Goal: Contribute content: Contribute content

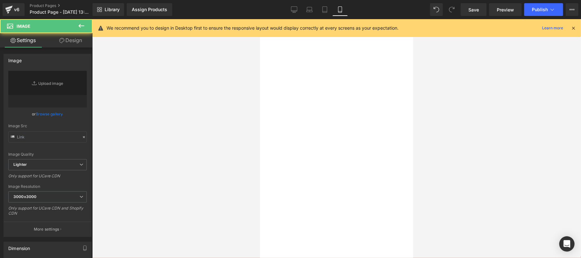
type input "[URL][DOMAIN_NAME][DATE]"
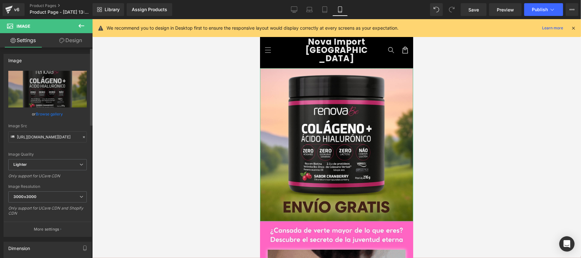
click at [45, 112] on link "Browse gallery" at bounding box center [49, 114] width 27 height 11
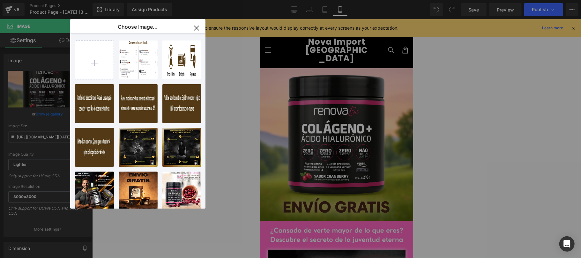
drag, startPoint x: 105, startPoint y: 61, endPoint x: 244, endPoint y: 65, distance: 139.6
click at [104, 63] on input "file" at bounding box center [94, 60] width 38 height 38
type input "C:\fakepath\MEDINAIL.jpg"
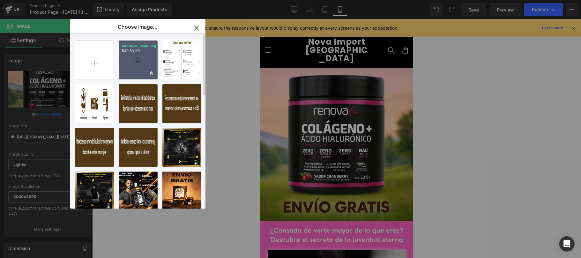
click at [137, 72] on div "MEDINAI...NAIL.jpg 540.63 KB" at bounding box center [138, 60] width 39 height 39
type input "[URL][DOMAIN_NAME]"
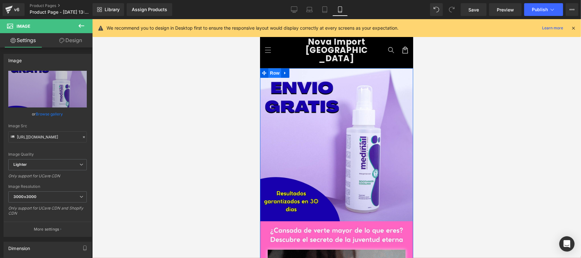
click at [274, 68] on span "Row" at bounding box center [274, 73] width 13 height 10
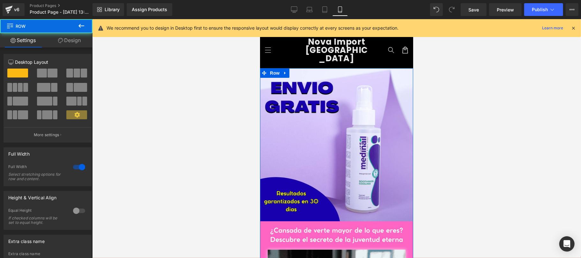
click at [74, 42] on link "Design" at bounding box center [69, 40] width 46 height 14
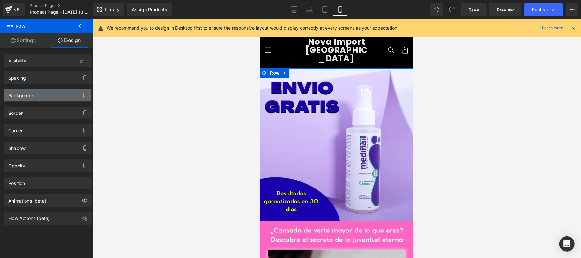
click at [41, 97] on div "Background" at bounding box center [47, 95] width 87 height 12
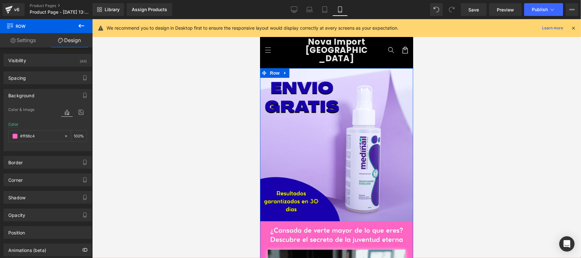
type input "#ff66c4"
type input "100"
click at [42, 136] on input "#ff66c4" at bounding box center [40, 136] width 41 height 7
click at [64, 137] on icon at bounding box center [66, 136] width 4 height 4
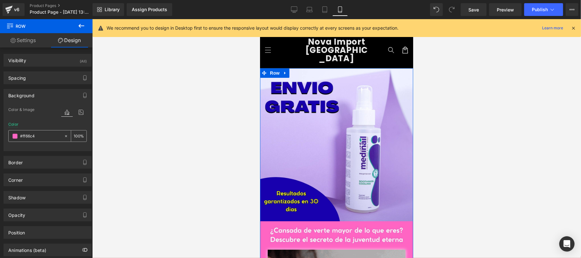
type input "none"
type input "0"
click at [48, 137] on input "none" at bounding box center [40, 136] width 41 height 7
paste input "#1800ad"
type input "#1800ad"
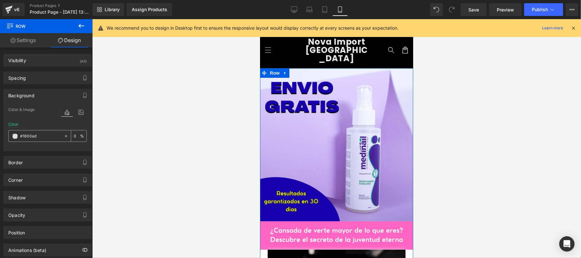
type input "100"
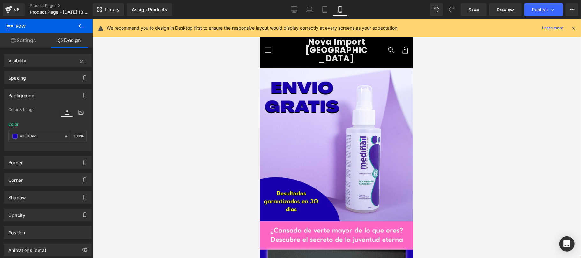
click at [485, 154] on div at bounding box center [336, 138] width 489 height 239
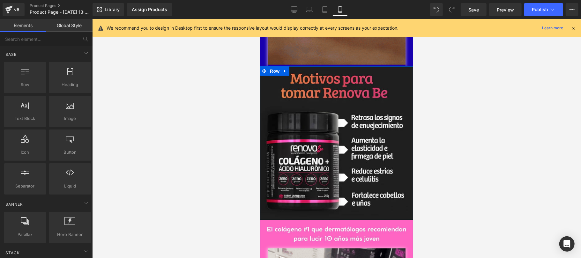
scroll to position [340, 0]
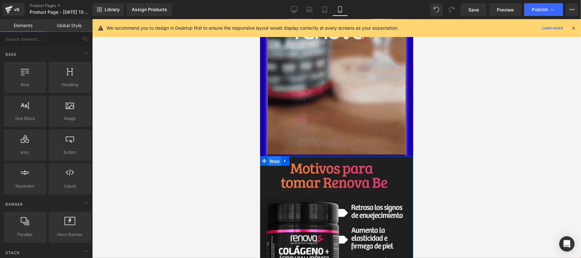
click at [272, 156] on span "Row" at bounding box center [274, 161] width 13 height 10
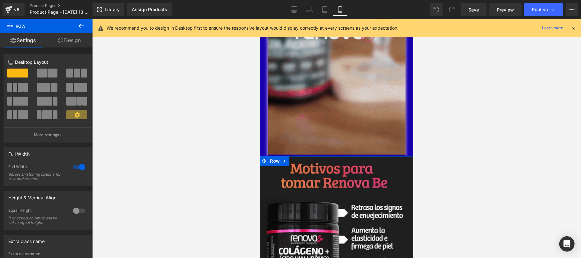
click at [63, 44] on link "Design" at bounding box center [69, 40] width 46 height 14
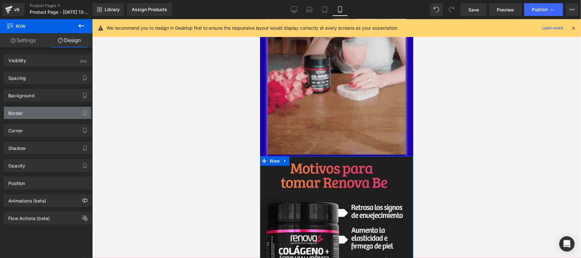
type input "#000000"
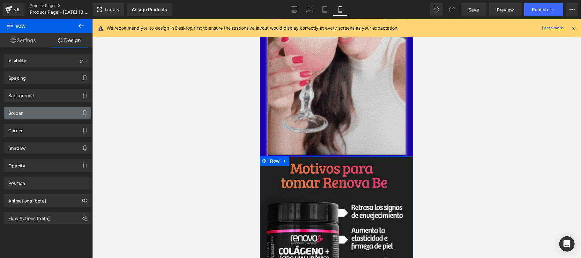
type input "90"
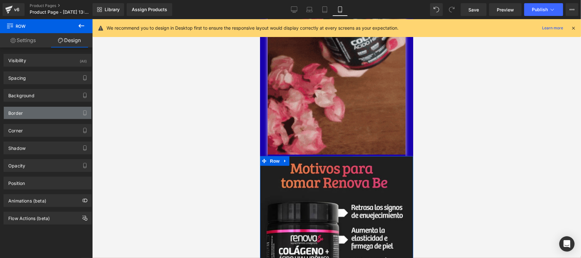
type input "0"
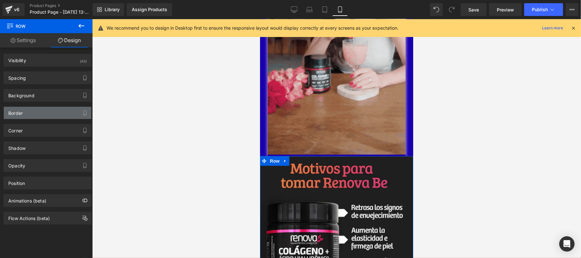
click at [34, 113] on div "Border" at bounding box center [47, 113] width 87 height 12
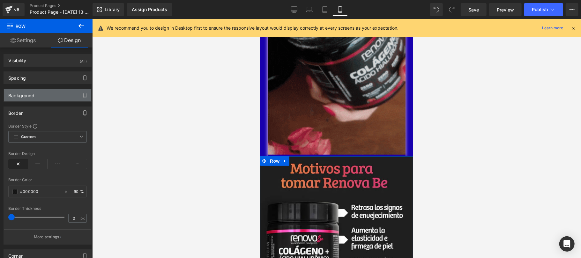
click at [40, 95] on div "Background" at bounding box center [47, 95] width 87 height 12
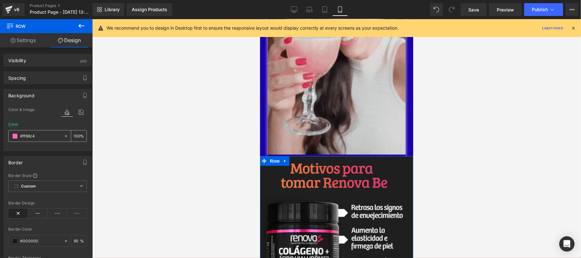
click at [35, 137] on input "#ff66c4" at bounding box center [40, 136] width 41 height 7
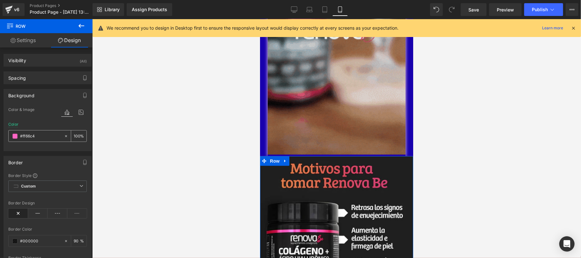
paste input "1800ad"
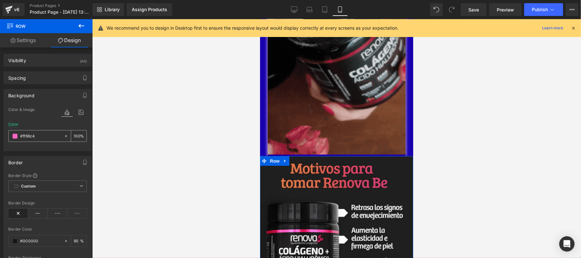
type input "#1800ad"
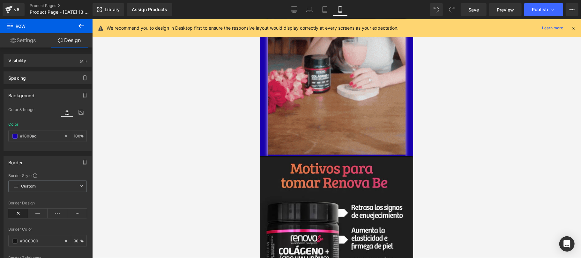
click at [155, 123] on div at bounding box center [336, 138] width 489 height 239
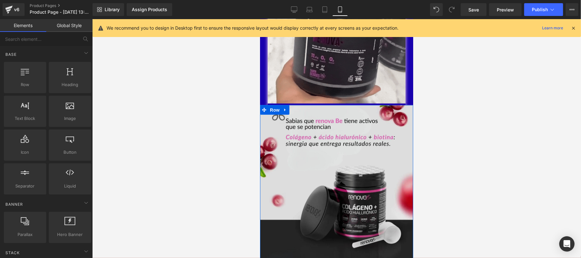
scroll to position [681, 0]
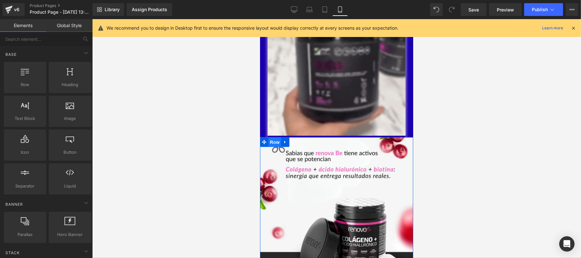
click at [275, 137] on span "Row" at bounding box center [274, 142] width 13 height 10
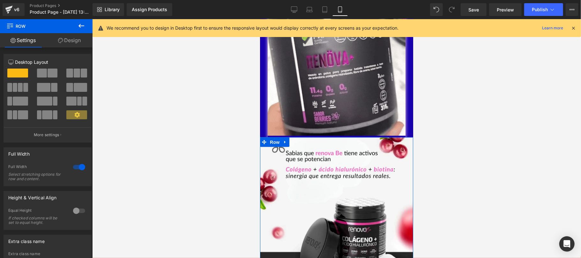
click at [73, 42] on link "Design" at bounding box center [69, 40] width 46 height 14
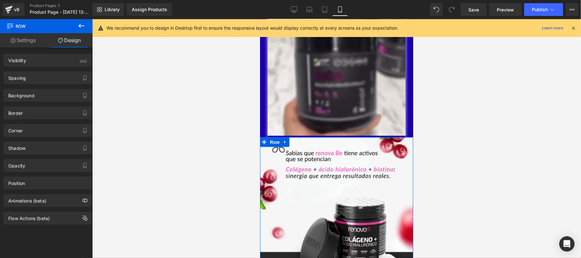
type input "#ff66c4"
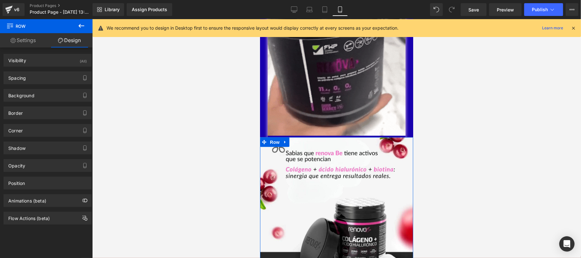
type input "100"
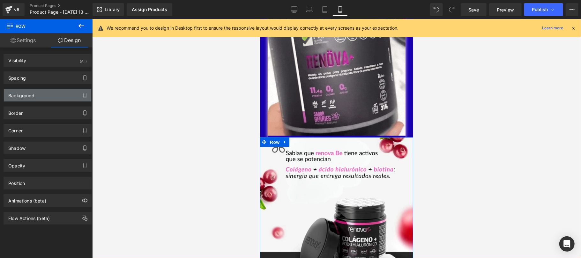
click at [36, 93] on div "Background" at bounding box center [47, 95] width 87 height 12
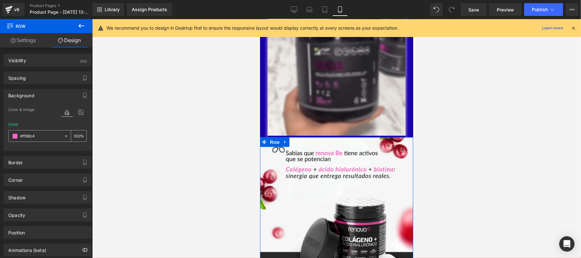
click at [64, 137] on icon at bounding box center [66, 136] width 4 height 4
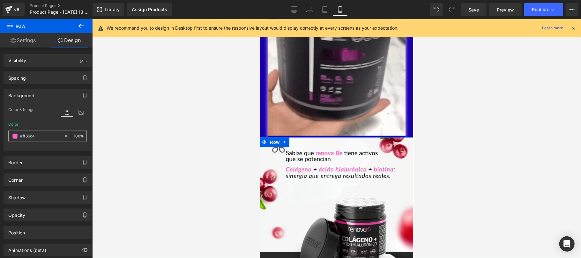
type input "none"
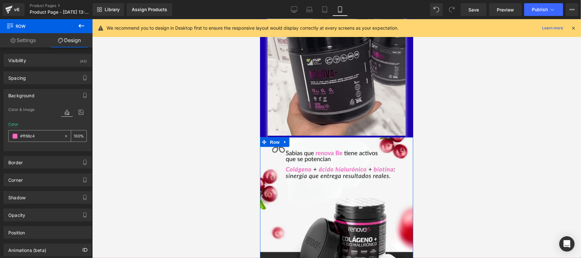
type input "0"
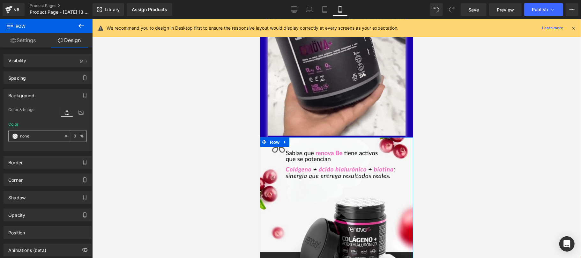
click at [29, 136] on input "none" at bounding box center [40, 136] width 41 height 7
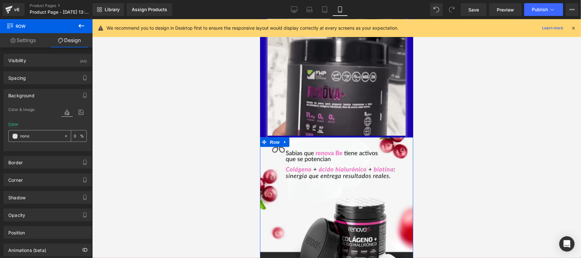
paste input "#1800ad"
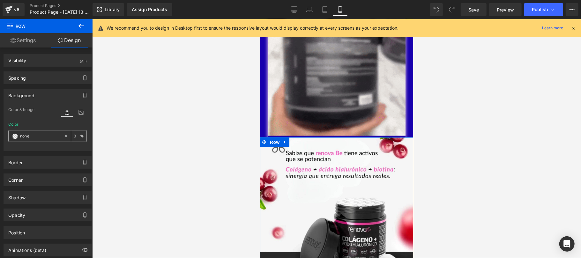
type input "#1800ad"
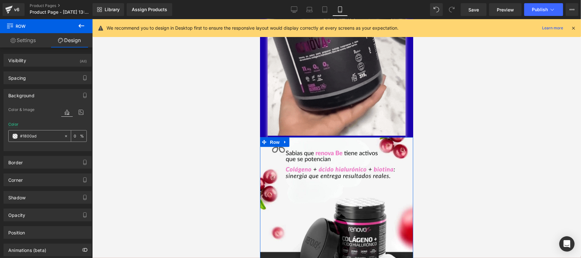
type input "100"
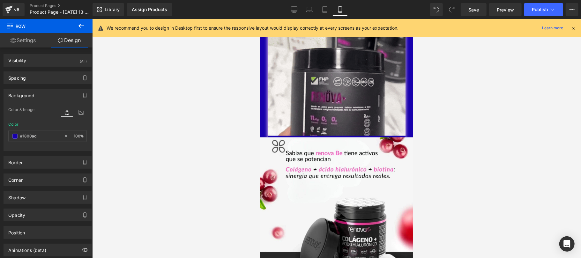
click at [150, 117] on div at bounding box center [336, 138] width 489 height 239
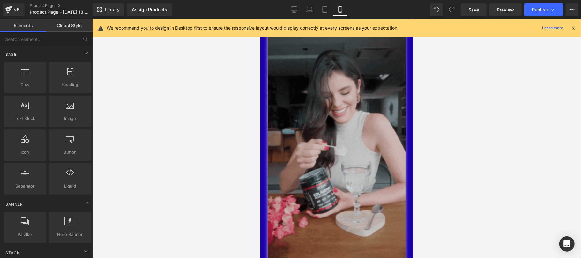
scroll to position [114, 0]
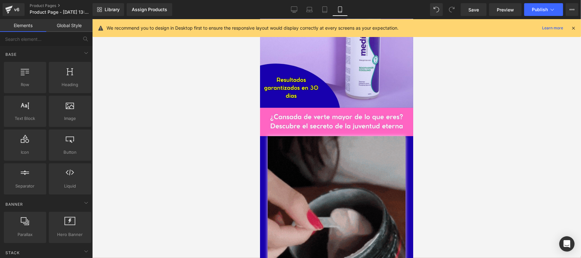
click at [477, 8] on span "Save" at bounding box center [474, 9] width 11 height 7
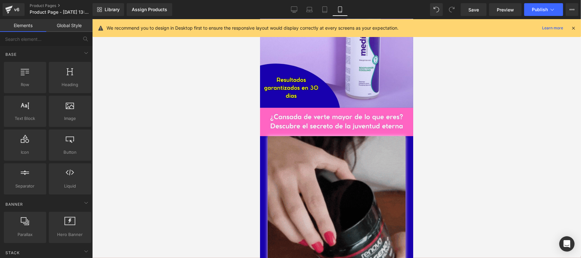
click at [574, 26] on icon at bounding box center [574, 28] width 6 height 6
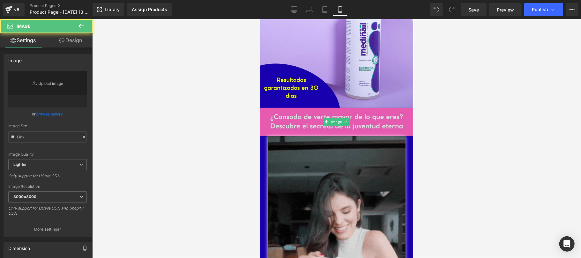
click at [319, 115] on img at bounding box center [336, 122] width 153 height 28
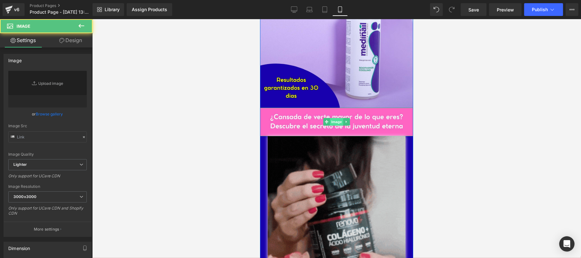
click at [333, 118] on span "Image" at bounding box center [336, 122] width 13 height 8
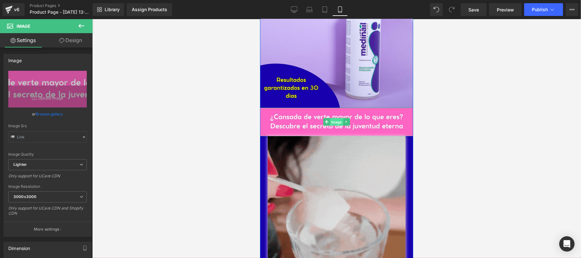
type input "[URL][DOMAIN_NAME]"
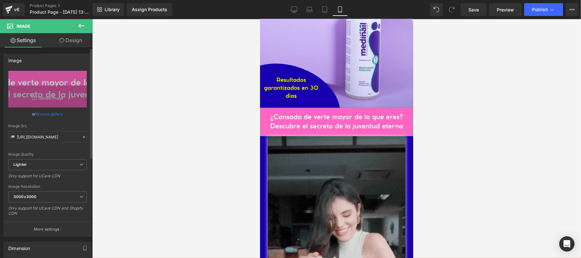
click at [49, 116] on link "Browse gallery" at bounding box center [49, 114] width 27 height 11
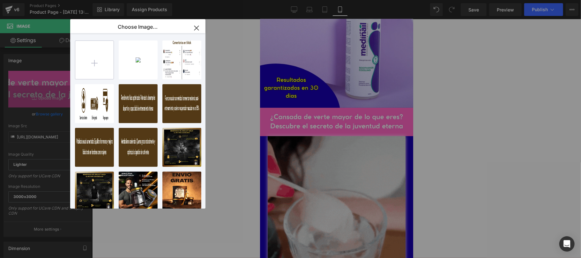
click at [88, 72] on input "file" at bounding box center [94, 60] width 38 height 38
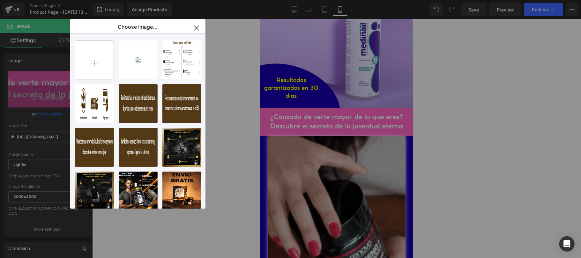
type input "C:\fakepath\MEDINAIL GEMPAGE1.jpg"
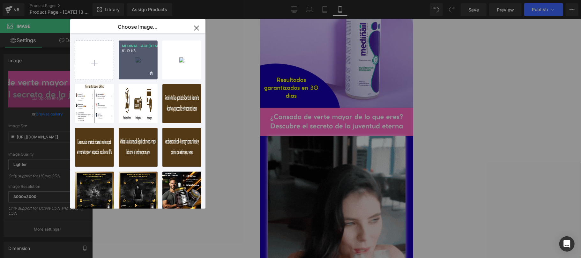
click at [129, 70] on div "MEDINAI...AGE[DEMOGRAPHIC_DATA].jpg 61.19 KB" at bounding box center [138, 60] width 39 height 39
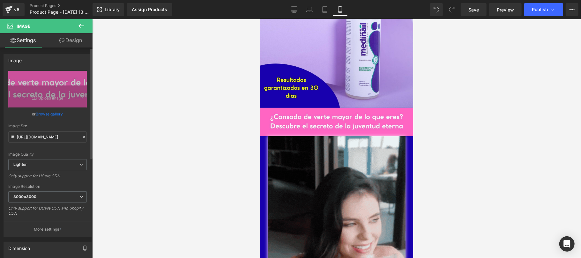
click at [52, 114] on link "Browse gallery" at bounding box center [49, 114] width 27 height 11
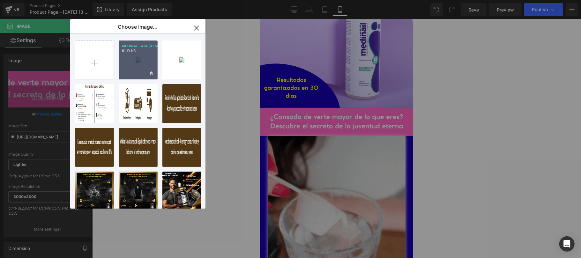
click at [136, 68] on div "MEDINAI...AGE[DEMOGRAPHIC_DATA].jpg 61.19 KB" at bounding box center [138, 60] width 39 height 39
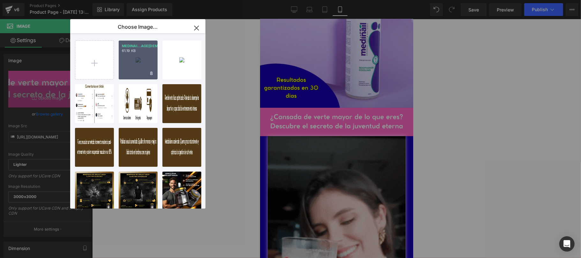
type input "[URL][DOMAIN_NAME]"
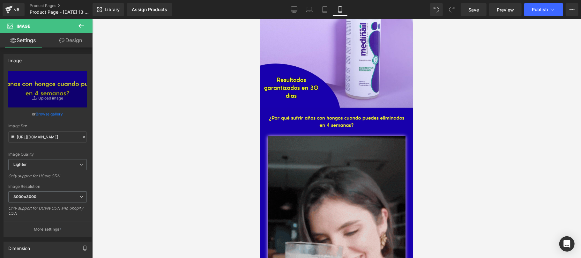
click at [537, 111] on div at bounding box center [336, 138] width 489 height 239
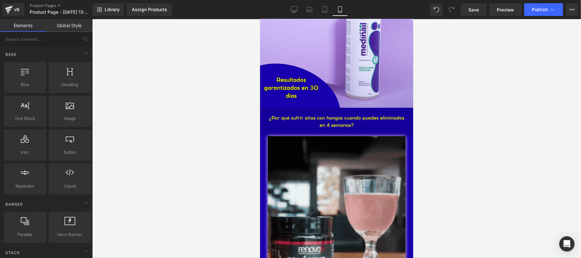
click at [306, 112] on img at bounding box center [336, 122] width 153 height 28
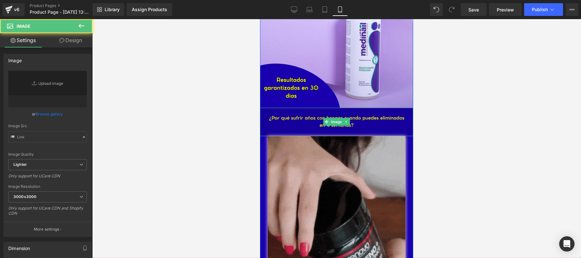
type input "[URL][DOMAIN_NAME]"
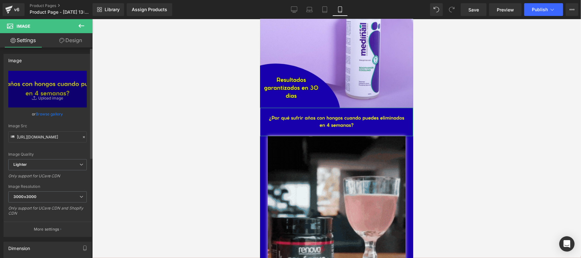
click at [50, 112] on link "Browse gallery" at bounding box center [49, 114] width 27 height 11
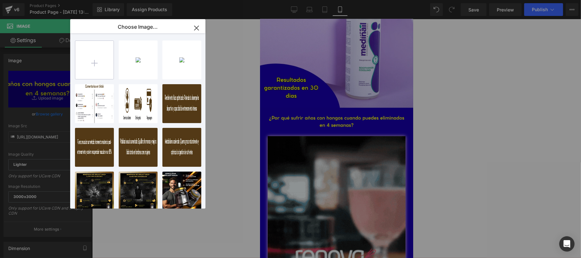
click at [100, 64] on input "file" at bounding box center [94, 60] width 38 height 38
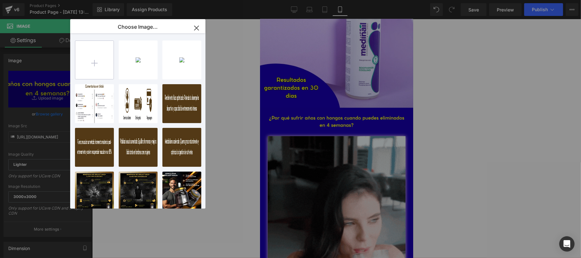
type input "C:\fakepath\MEDINAIL GEMPAGE1.jpg"
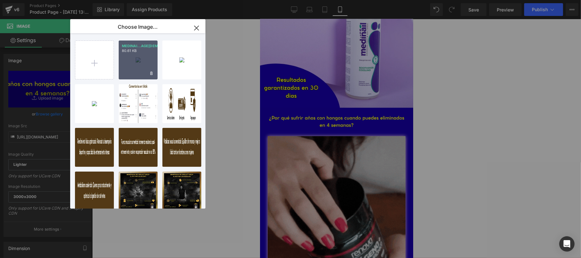
click at [131, 72] on div "MEDINAI...AGE[DEMOGRAPHIC_DATA].jpg 80.61 KB" at bounding box center [138, 60] width 39 height 39
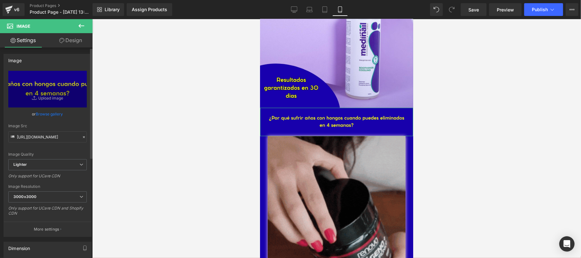
click at [46, 115] on link "Browse gallery" at bounding box center [49, 114] width 27 height 11
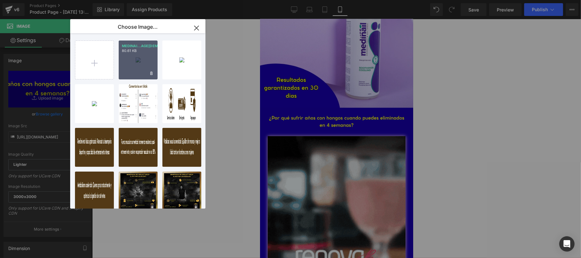
click at [130, 66] on div "MEDINAI...AGE[DEMOGRAPHIC_DATA].jpg 80.61 KB" at bounding box center [138, 60] width 39 height 39
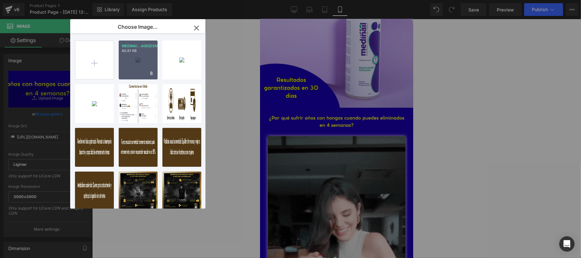
type input "[URL][DOMAIN_NAME]"
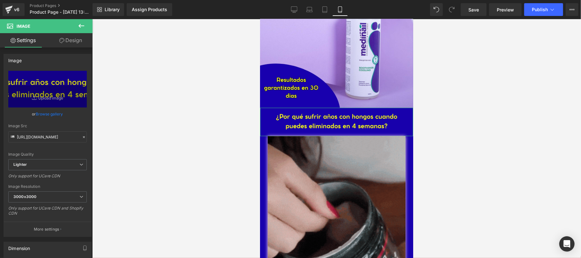
click at [57, 115] on link "Browse gallery" at bounding box center [49, 114] width 27 height 11
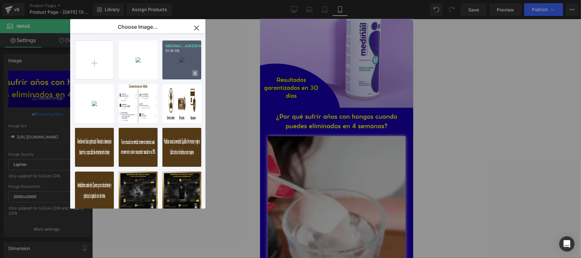
click at [197, 73] on span at bounding box center [195, 73] width 6 height 6
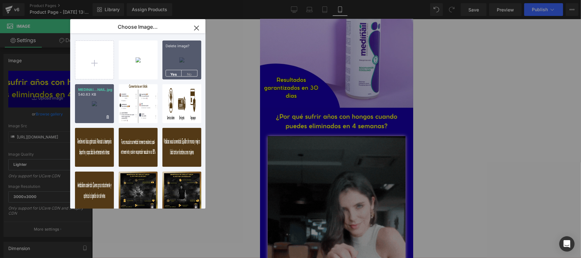
click at [178, 74] on span "Yes" at bounding box center [174, 73] width 16 height 7
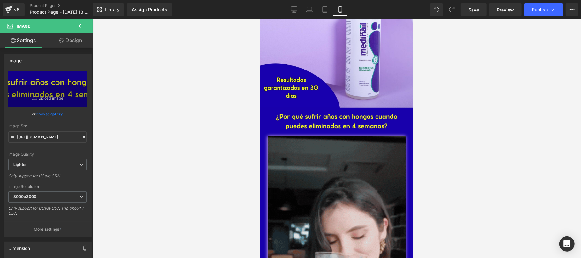
click at [503, 0] on div "Image You are previewing how the will restyle your page. You can not edit Eleme…" at bounding box center [290, 0] width 581 height 0
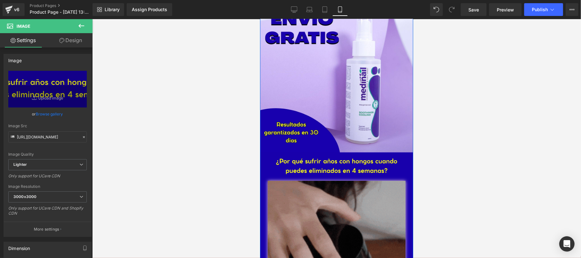
scroll to position [0, 0]
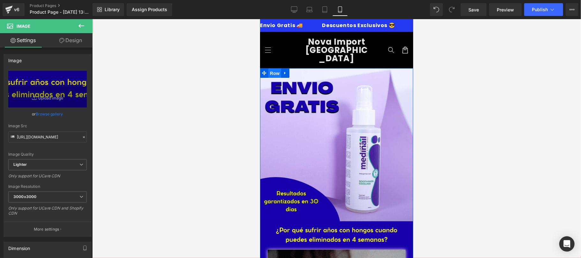
click at [271, 68] on span "Row" at bounding box center [274, 73] width 13 height 10
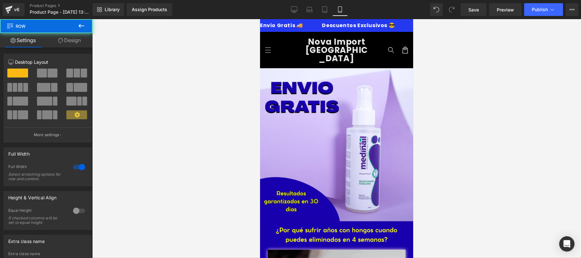
click at [67, 33] on span "Row" at bounding box center [38, 26] width 64 height 14
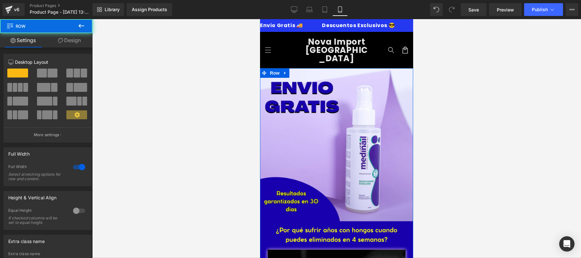
click at [65, 40] on link "Design" at bounding box center [69, 40] width 46 height 14
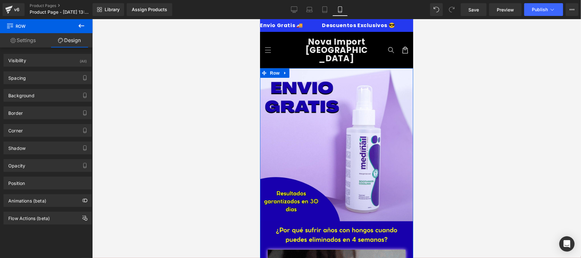
type input "#1800ad"
type input "100"
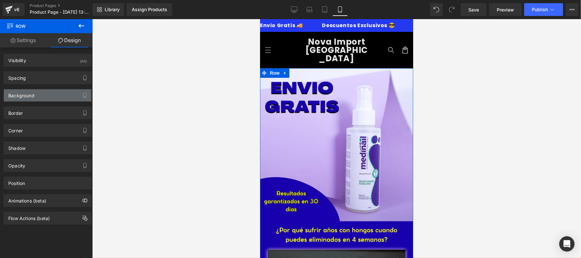
click at [45, 100] on div "Background" at bounding box center [47, 95] width 87 height 12
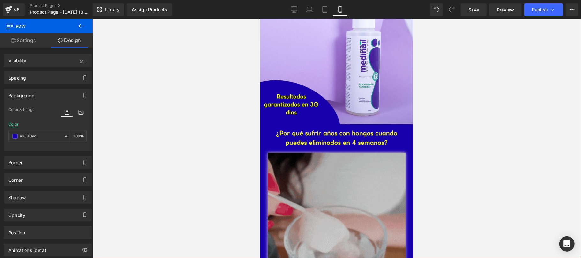
scroll to position [114, 0]
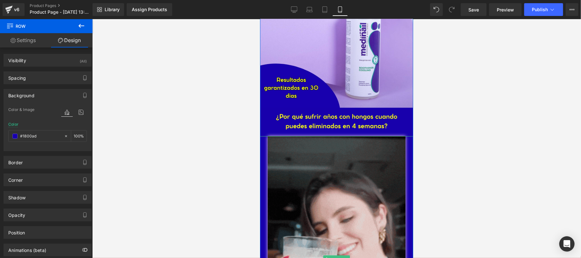
click at [262, 144] on div at bounding box center [336, 259] width 153 height 247
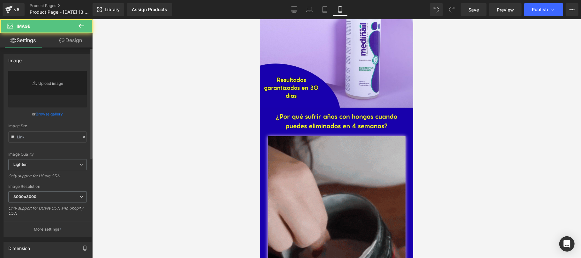
type input "[URL][DOMAIN_NAME]"
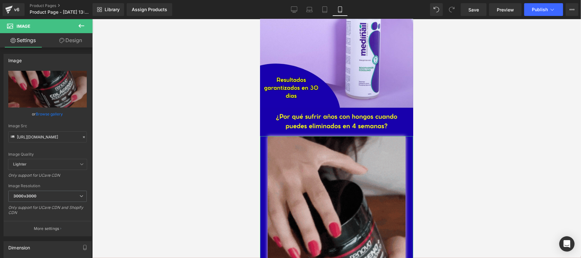
click at [70, 42] on link "Design" at bounding box center [71, 40] width 46 height 14
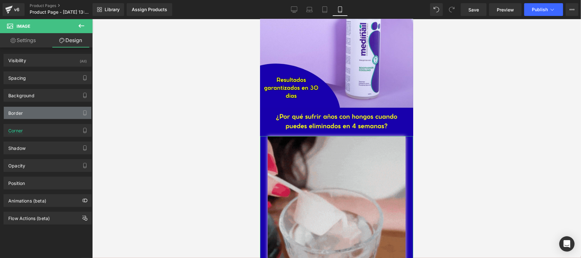
type input "0"
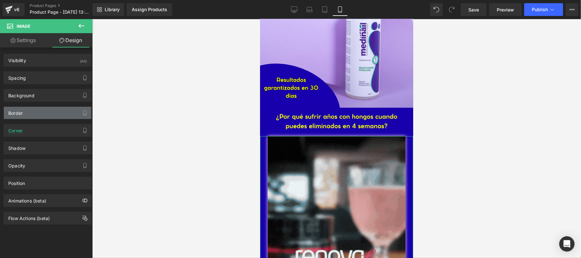
type input "0"
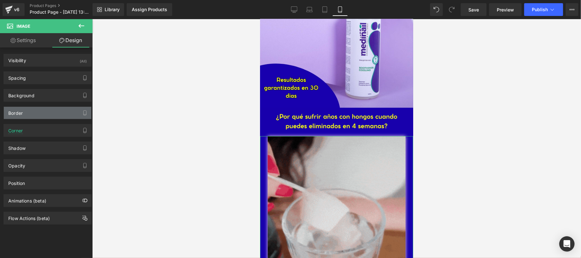
type input "0"
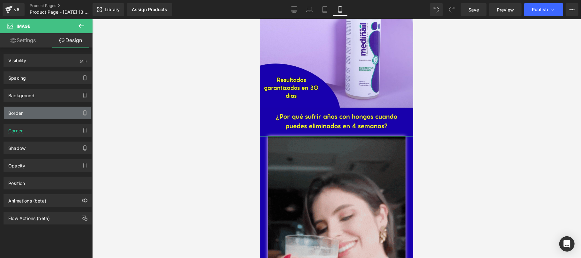
type input "0"
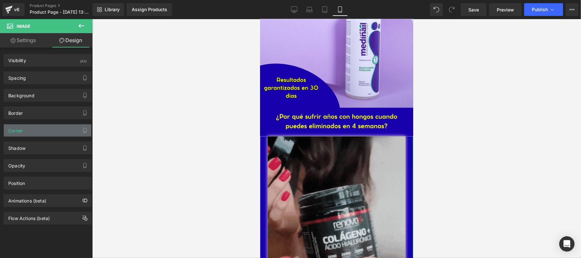
click at [42, 129] on div "Corner" at bounding box center [47, 131] width 87 height 12
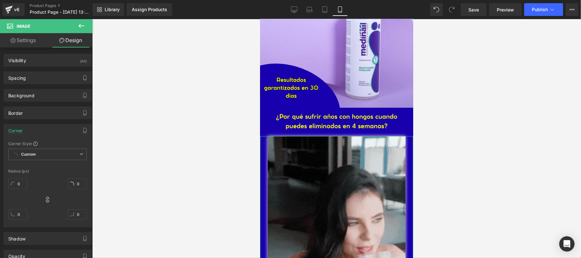
click at [48, 120] on div "Corner Corner Style Custom Custom Setup Global Style Custom Setup Global Style …" at bounding box center [47, 173] width 95 height 108
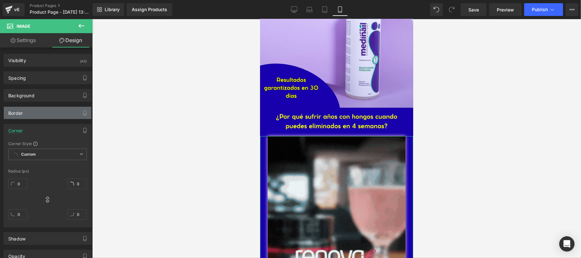
click at [49, 115] on div "Border" at bounding box center [47, 113] width 87 height 12
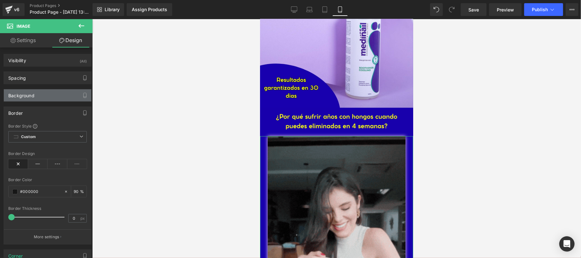
click at [52, 99] on div "Background" at bounding box center [47, 95] width 87 height 12
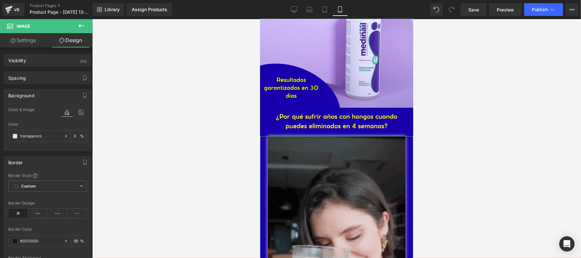
click at [53, 97] on div "Background" at bounding box center [47, 95] width 87 height 12
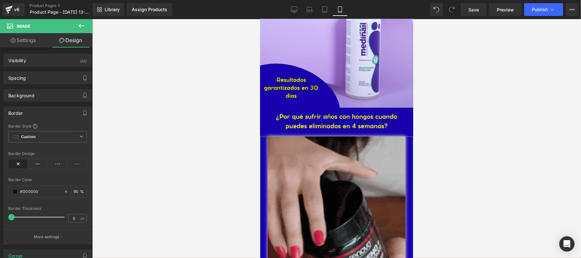
click at [50, 110] on div "Border" at bounding box center [47, 113] width 87 height 12
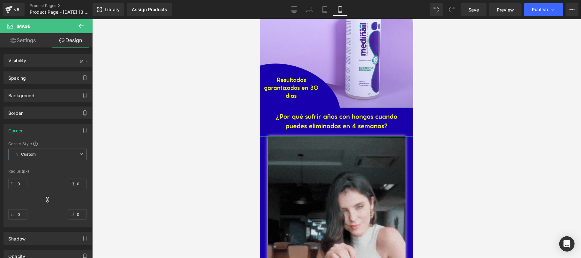
click at [50, 133] on div "Corner" at bounding box center [47, 131] width 87 height 12
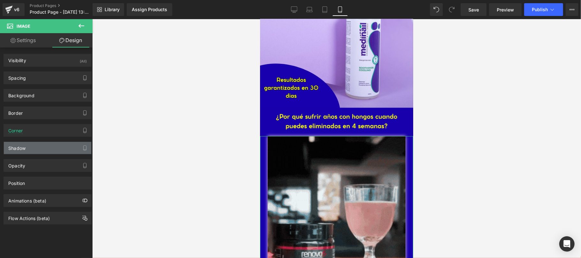
click at [46, 150] on div "Shadow" at bounding box center [47, 148] width 87 height 12
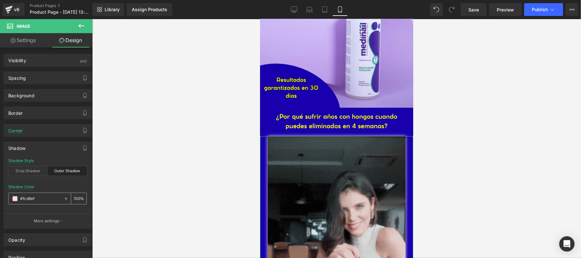
click at [39, 198] on input "#fcd8ef" at bounding box center [40, 198] width 41 height 7
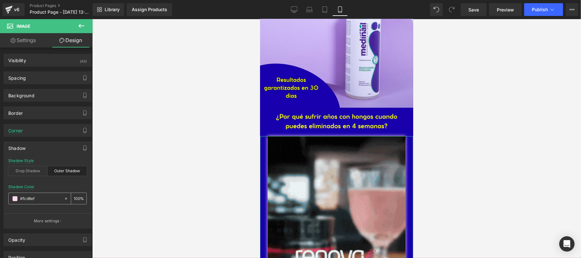
paste input "1800ad"
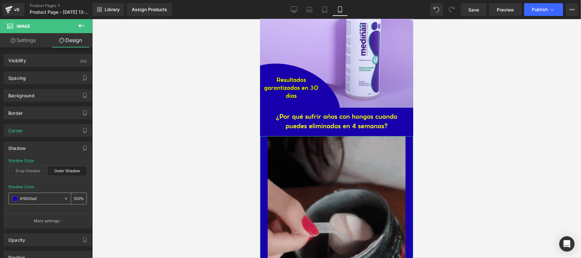
click at [15, 198] on span at bounding box center [14, 198] width 5 height 5
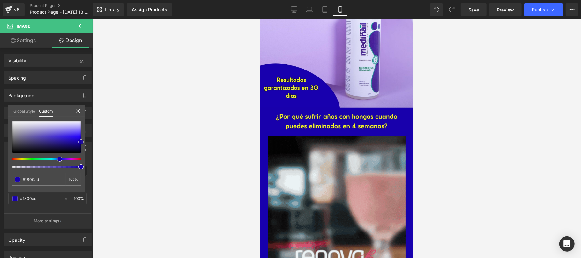
type input "#1700b2"
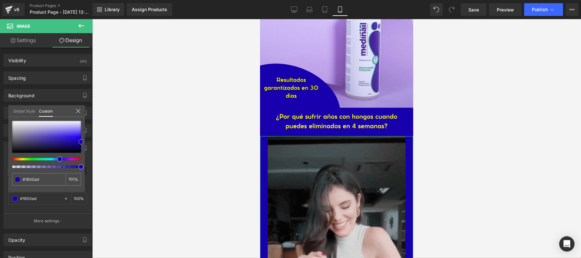
type input "#1700b2"
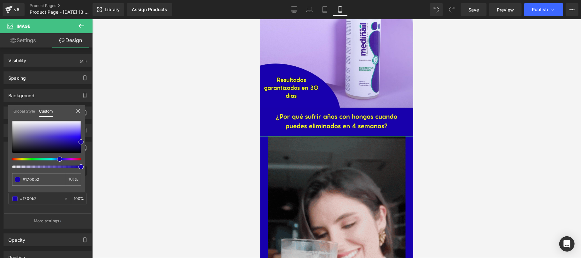
type input "#5f47ff"
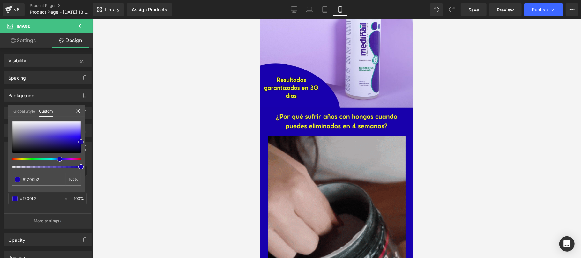
type input "#5f47ff"
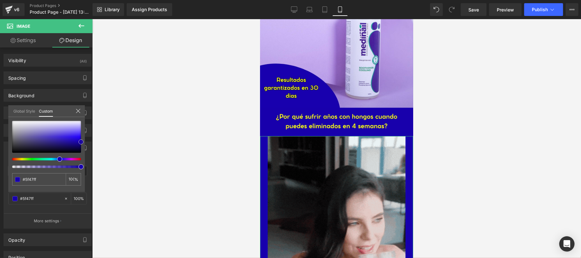
type input "#6851ff"
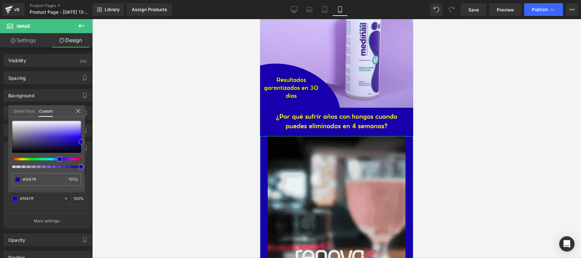
type input "#6851ff"
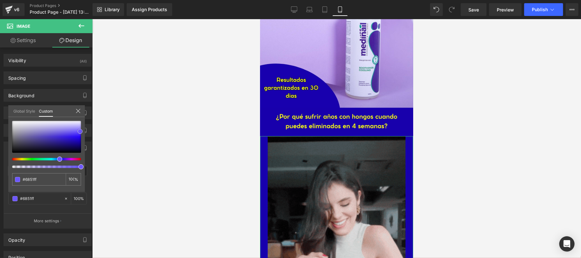
type input "#725cfe"
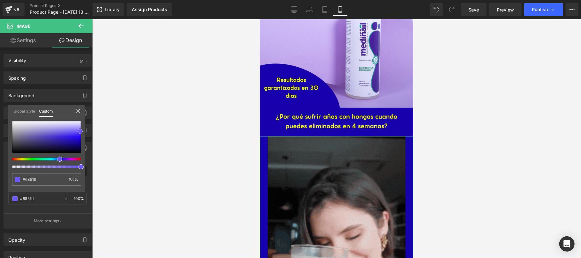
type input "#725cfe"
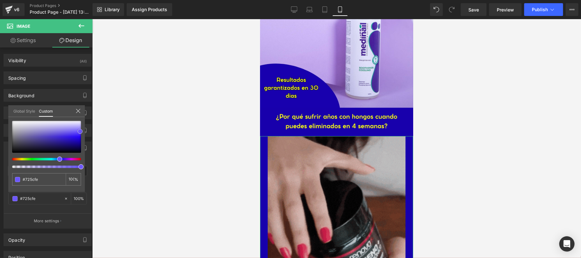
type input "#725dfd"
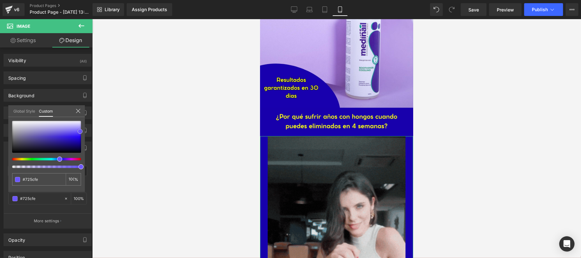
type input "#725dfd"
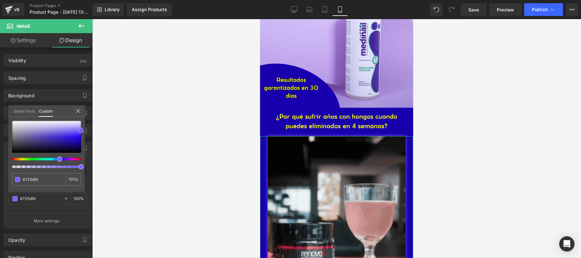
type input "#7a65ff"
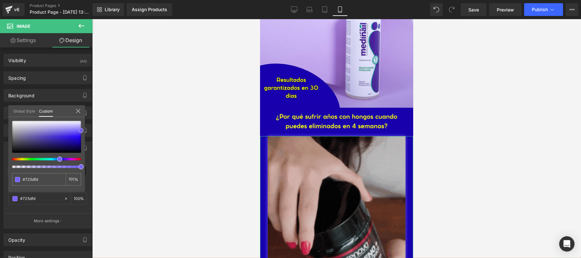
type input "#7a65ff"
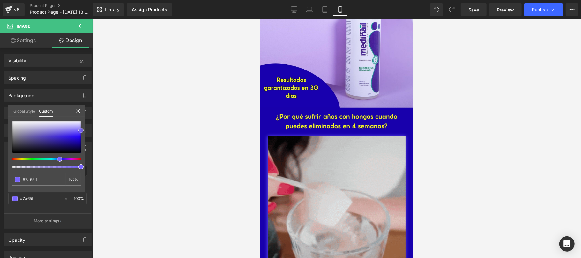
type input "#7e6bff"
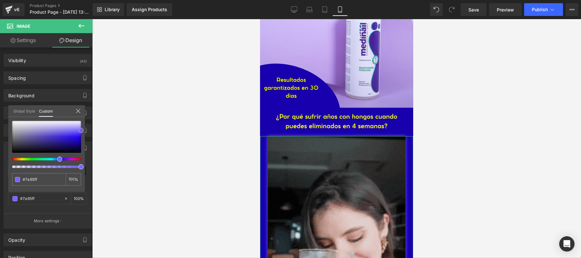
type input "#7e6bff"
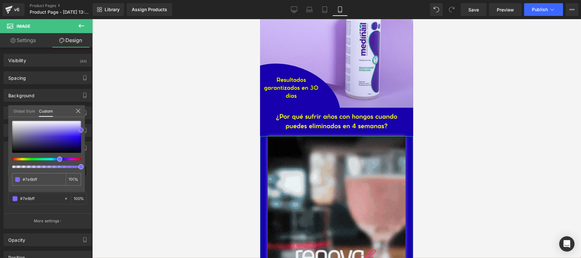
type input "#8370ff"
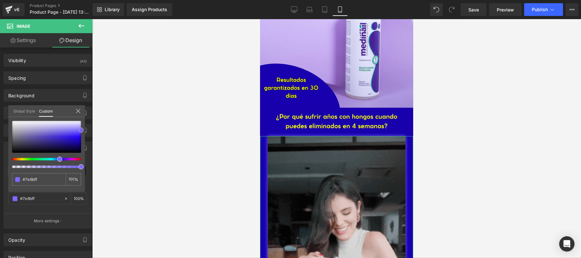
type input "#8370ff"
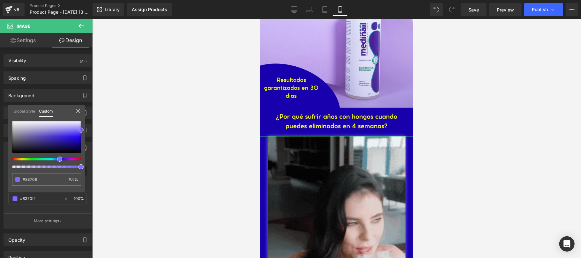
type input "#9484ff"
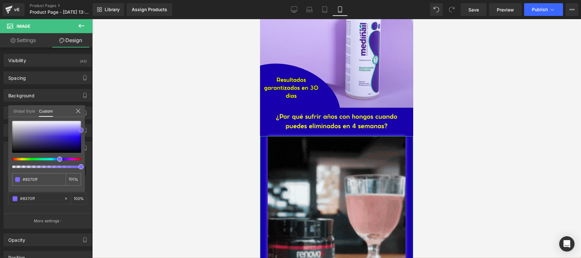
type input "#9484ff"
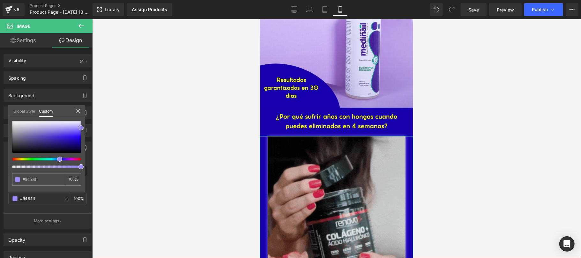
type input "#a293ff"
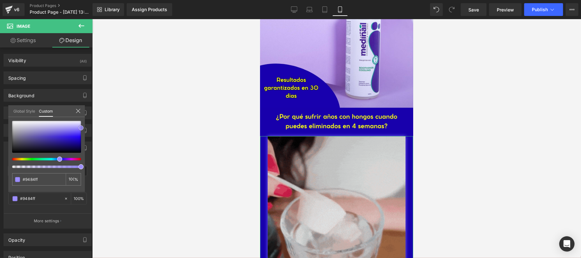
type input "#a293ff"
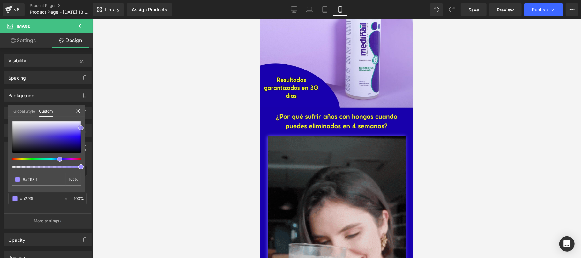
type input "#a699ff"
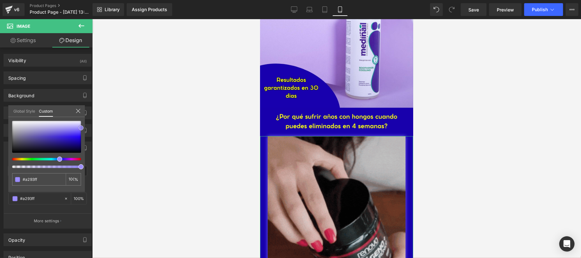
type input "#a699ff"
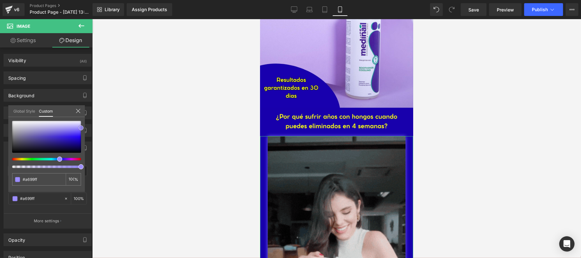
type input "#afa3ff"
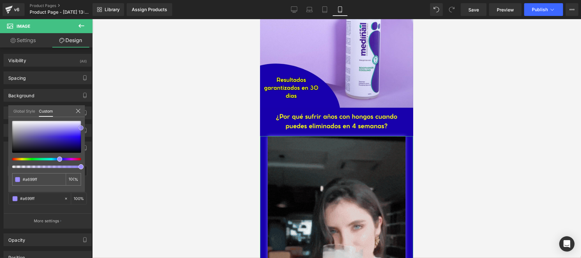
type input "#afa3ff"
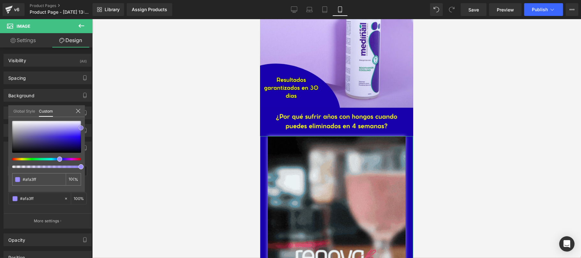
type input "#b3a8ff"
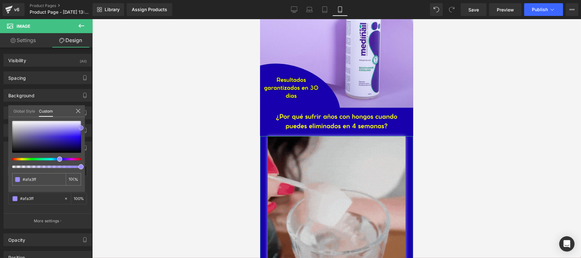
type input "#b3a8ff"
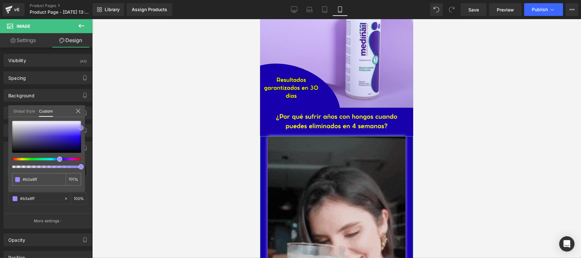
type input "#b8adff"
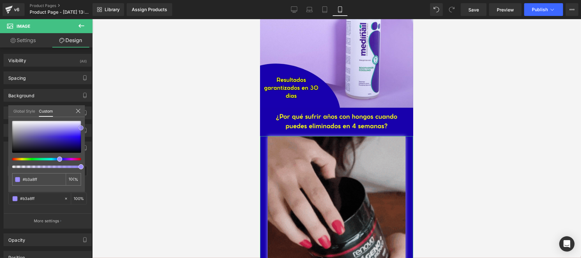
type input "#b8adff"
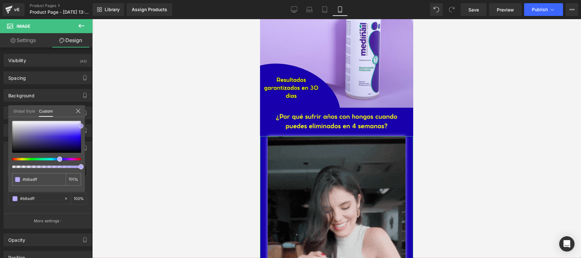
drag, startPoint x: 82, startPoint y: 142, endPoint x: 84, endPoint y: 126, distance: 16.1
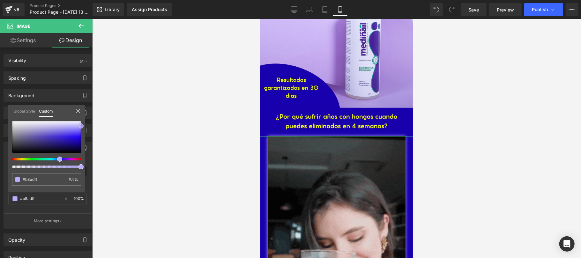
click at [84, 126] on div "#b8adff 100 %" at bounding box center [46, 156] width 77 height 71
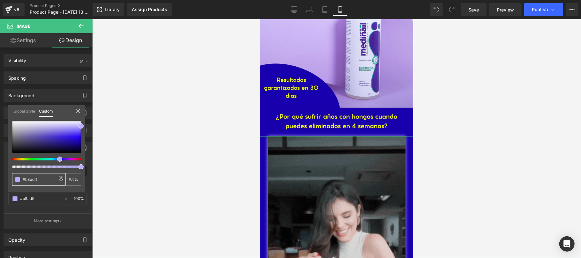
click at [42, 178] on input "#b8adff" at bounding box center [40, 179] width 34 height 7
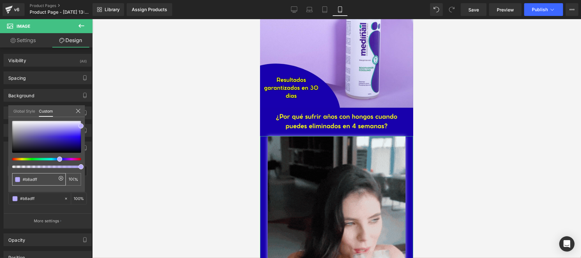
click at [42, 178] on input "#b8adff" at bounding box center [40, 179] width 34 height 7
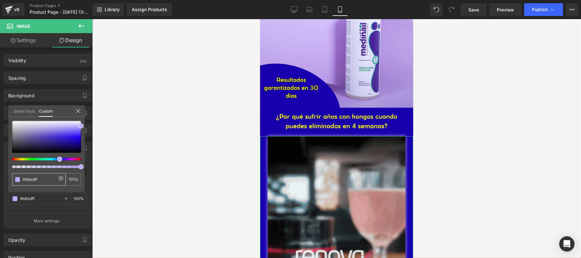
click at [42, 178] on input "#b8adff" at bounding box center [40, 179] width 34 height 7
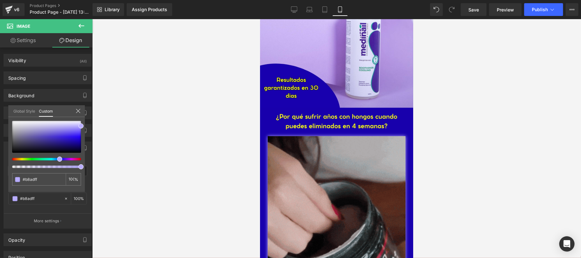
click at [119, 144] on div at bounding box center [336, 138] width 489 height 239
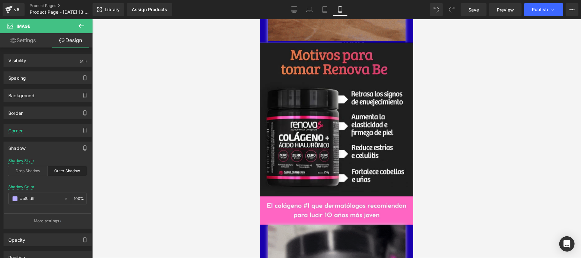
scroll to position [567, 0]
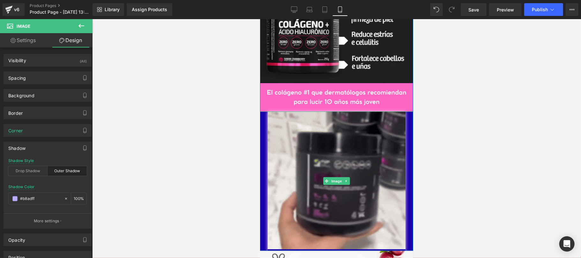
click at [262, 161] on div at bounding box center [336, 181] width 153 height 140
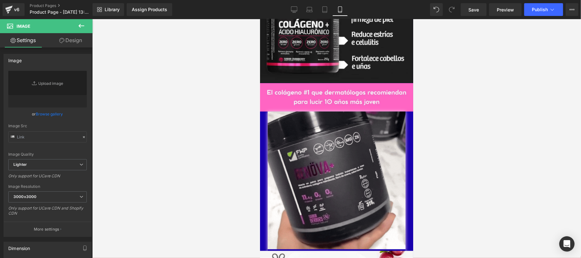
type input "[URL][DOMAIN_NAME]"
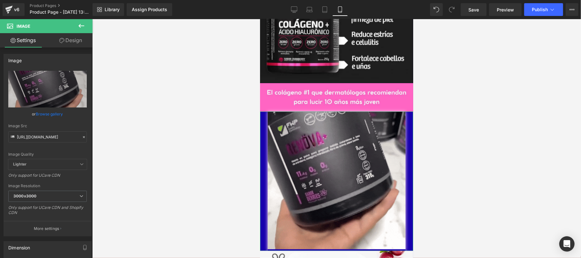
click at [80, 41] on link "Design" at bounding box center [71, 40] width 46 height 14
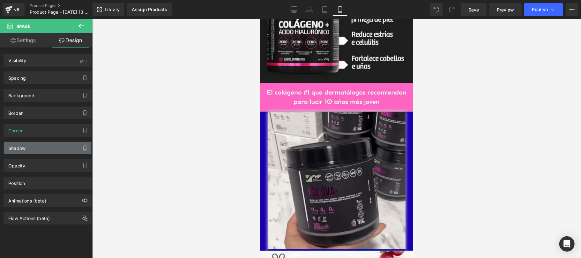
click at [27, 151] on div "Shadow" at bounding box center [47, 148] width 87 height 12
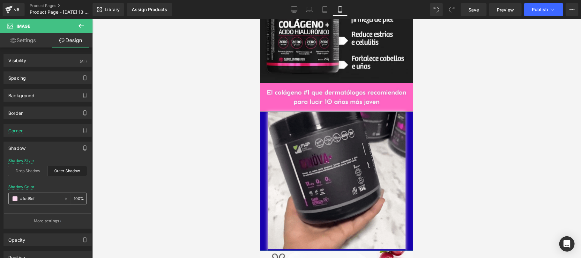
click at [40, 200] on input "#fcd8ef" at bounding box center [40, 198] width 41 height 7
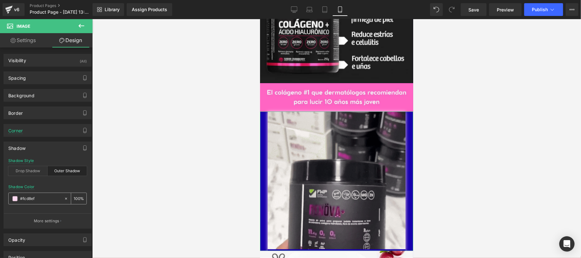
click at [40, 200] on input "#fcd8ef" at bounding box center [40, 198] width 41 height 7
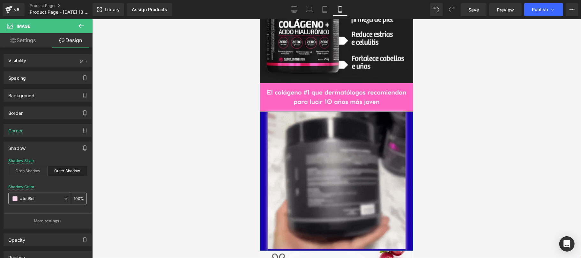
click at [40, 202] on input "#fcd8ef" at bounding box center [40, 198] width 41 height 7
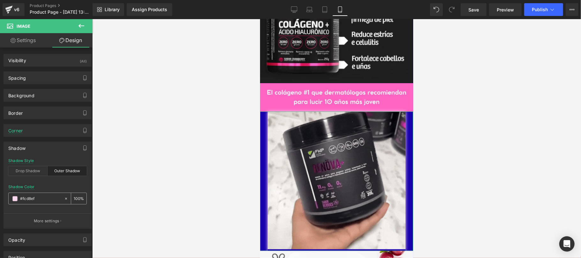
paste input "b8adf"
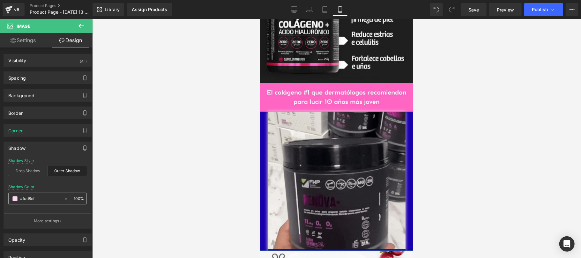
type input "b8adff"
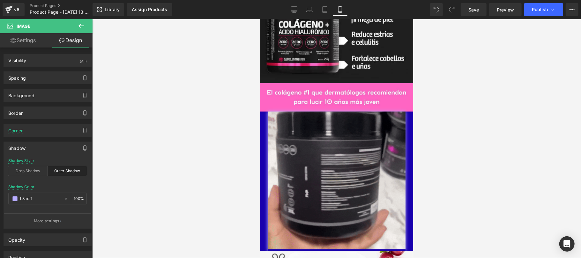
click at [156, 156] on div at bounding box center [336, 138] width 489 height 239
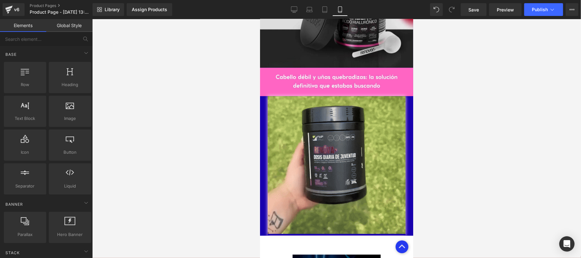
scroll to position [908, 0]
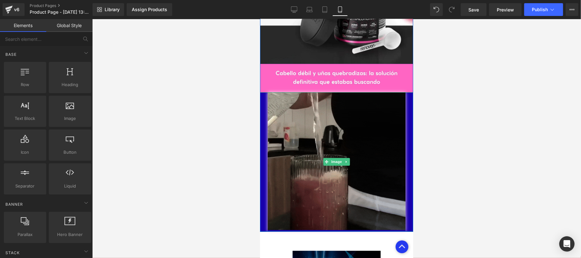
click at [262, 144] on div at bounding box center [336, 162] width 153 height 140
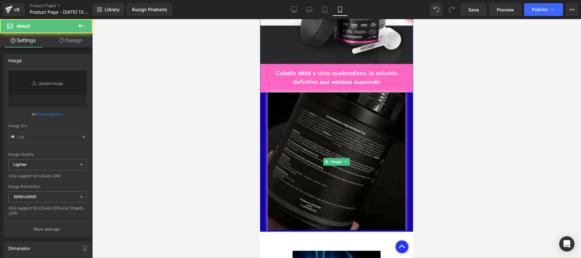
type input "[URL][DOMAIN_NAME]"
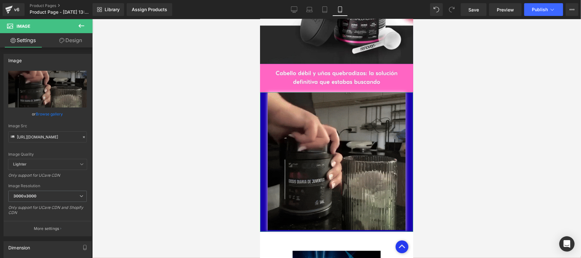
click at [73, 40] on link "Design" at bounding box center [71, 40] width 46 height 14
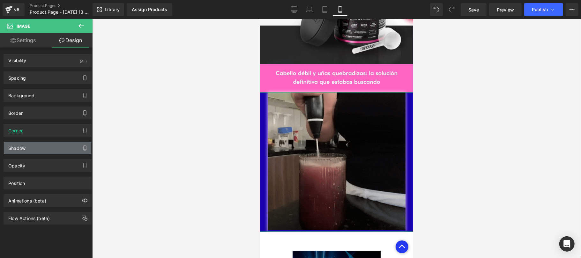
type input "#fcd8ef"
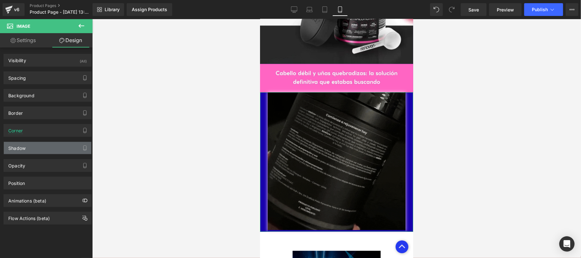
type input "100"
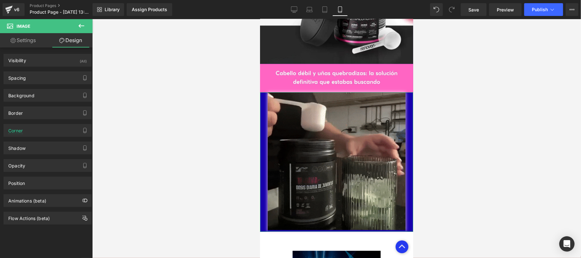
drag, startPoint x: 36, startPoint y: 151, endPoint x: 36, endPoint y: 170, distance: 19.8
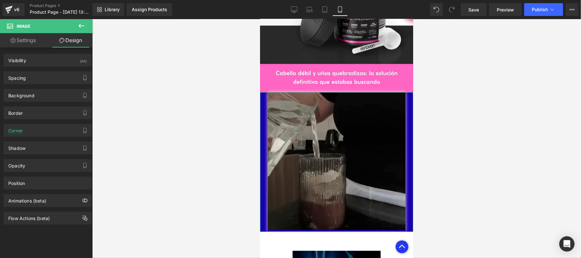
click at [37, 150] on div "Shadow" at bounding box center [47, 148] width 87 height 12
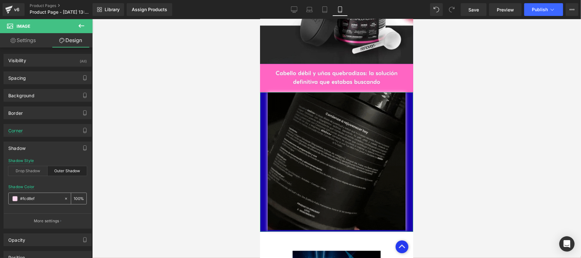
click at [35, 197] on input "#fcd8ef" at bounding box center [40, 198] width 41 height 7
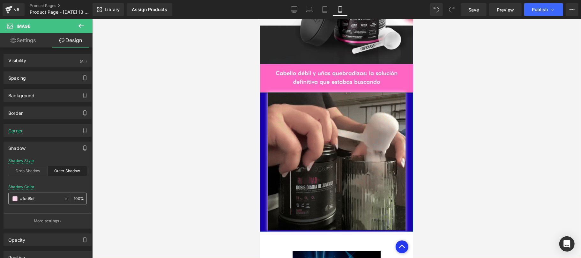
paste input "b8adf"
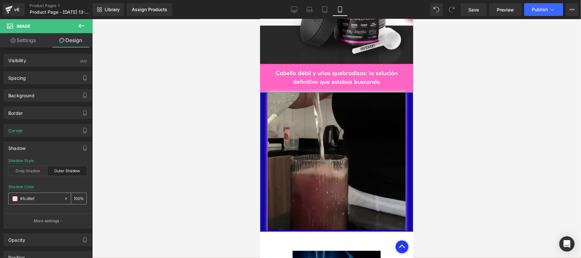
type input "b8adff"
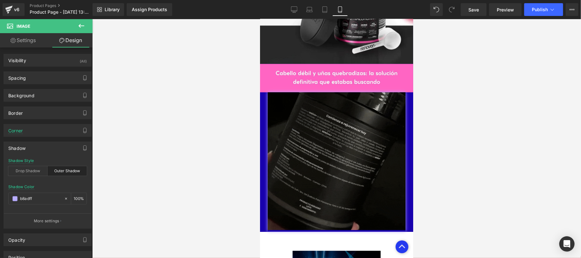
click at [147, 166] on div at bounding box center [336, 138] width 489 height 239
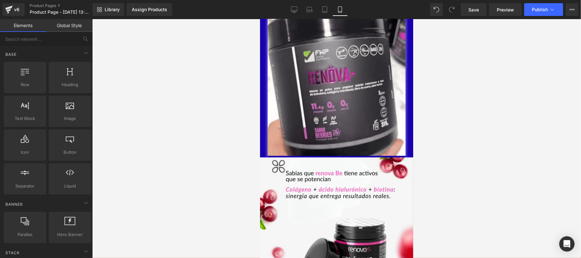
scroll to position [454, 0]
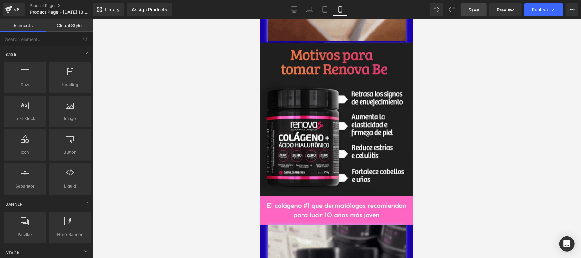
click at [477, 7] on span "Save" at bounding box center [474, 9] width 11 height 7
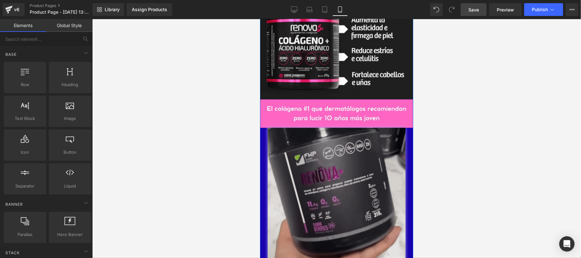
scroll to position [567, 0]
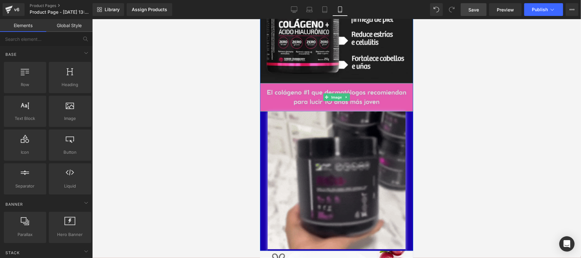
click at [282, 99] on img at bounding box center [336, 97] width 153 height 28
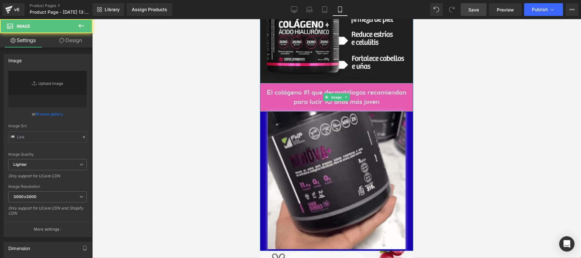
type input "[URL][DOMAIN_NAME]"
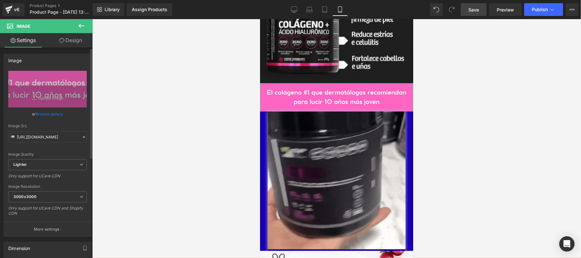
click at [51, 114] on link "Browse gallery" at bounding box center [49, 114] width 27 height 11
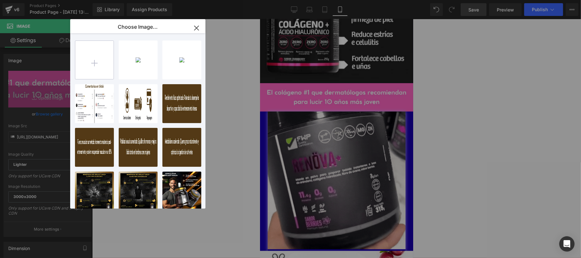
click at [96, 65] on input "file" at bounding box center [94, 60] width 38 height 38
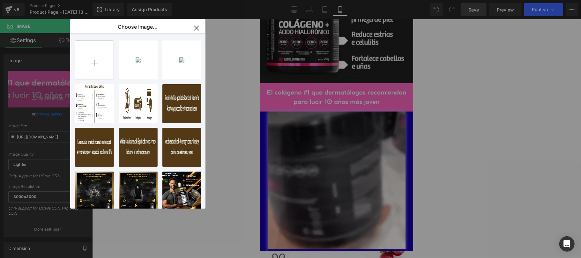
type input "C:\fakepath\MEDINAIL GEMPAGE2.jpg"
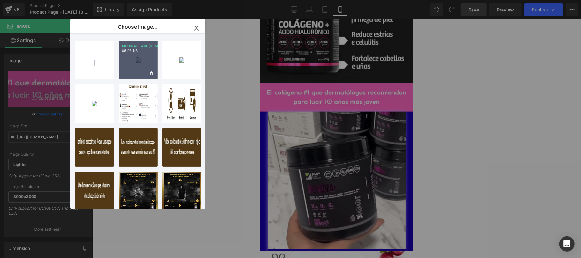
click at [142, 72] on div "MEDINAI...AGE[DEMOGRAPHIC_DATA].jpg 86.93 KB" at bounding box center [138, 60] width 39 height 39
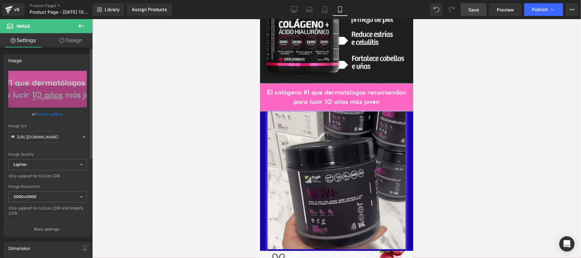
click at [52, 113] on link "Browse gallery" at bounding box center [49, 114] width 27 height 11
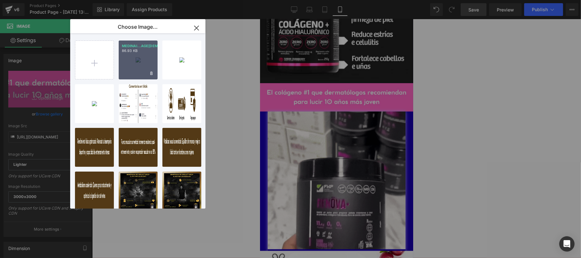
click at [125, 72] on div "MEDINAI...AGE[DEMOGRAPHIC_DATA].jpg 86.93 KB" at bounding box center [138, 60] width 39 height 39
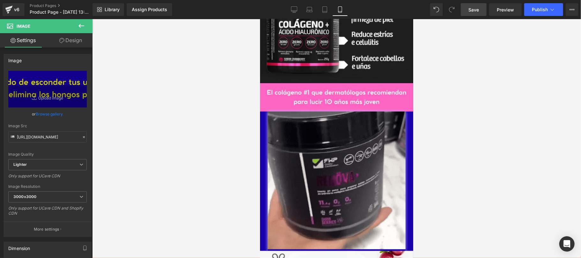
type input "[URL][DOMAIN_NAME]"
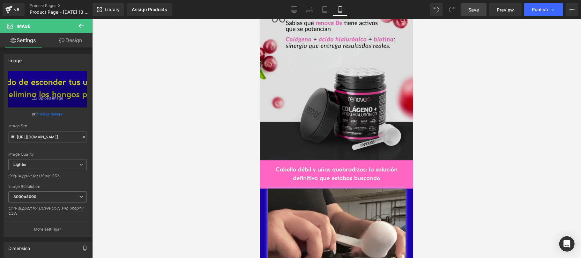
scroll to position [795, 0]
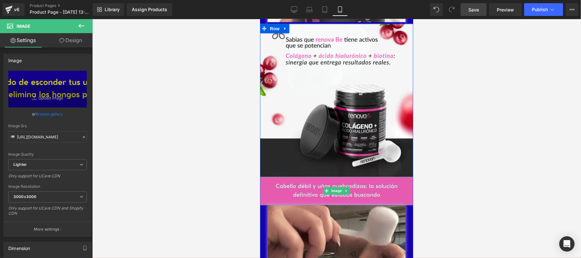
click at [271, 188] on img at bounding box center [336, 191] width 153 height 28
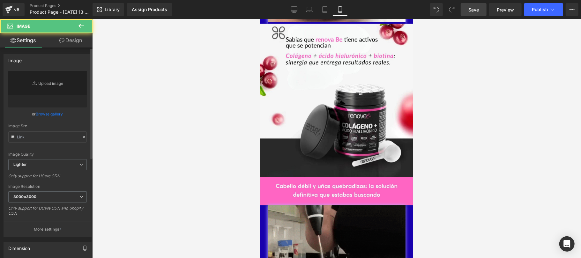
type input "[URL][DOMAIN_NAME]"
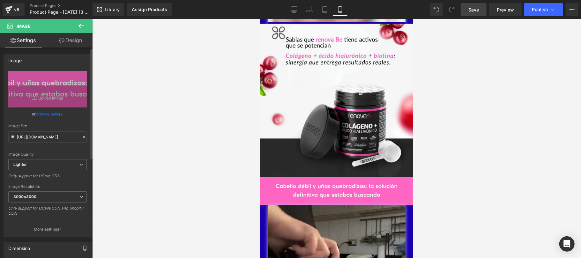
click at [47, 114] on link "Browse gallery" at bounding box center [49, 114] width 27 height 11
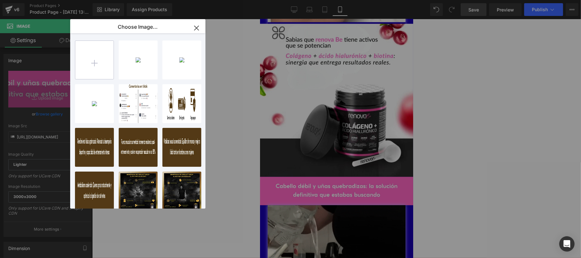
click at [100, 64] on input "file" at bounding box center [94, 60] width 38 height 38
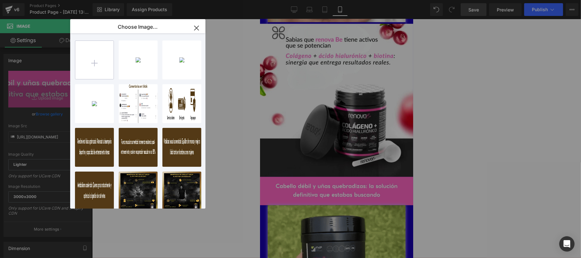
type input "C:\fakepath\MEDINAIL GEMPAGE3.jpg"
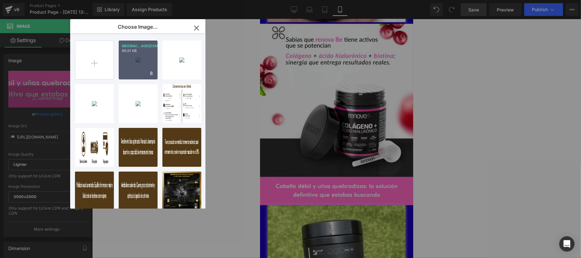
click at [135, 71] on div "MEDINAI...AGE[DEMOGRAPHIC_DATA].jpg 90.01 KB" at bounding box center [138, 60] width 39 height 39
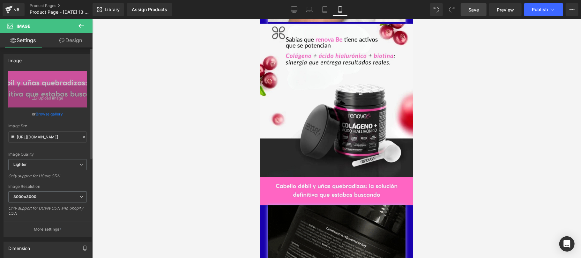
click at [54, 114] on link "Browse gallery" at bounding box center [49, 114] width 27 height 11
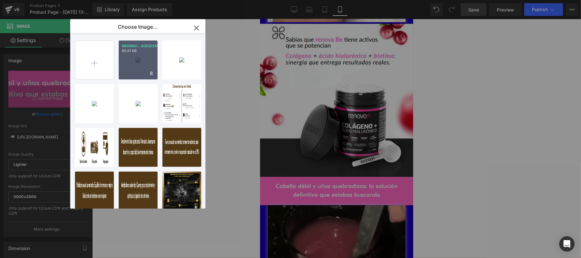
click at [133, 72] on div "MEDINAI...AGE[DEMOGRAPHIC_DATA].jpg 90.01 KB" at bounding box center [138, 60] width 39 height 39
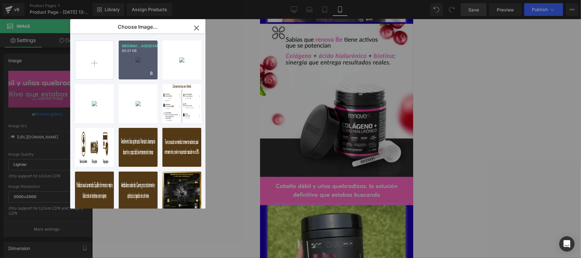
type input "[URL][DOMAIN_NAME]"
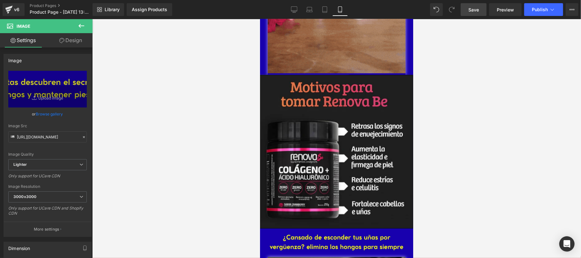
scroll to position [454, 0]
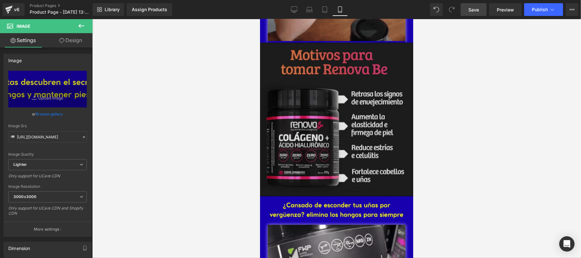
click at [331, 135] on img at bounding box center [336, 119] width 153 height 154
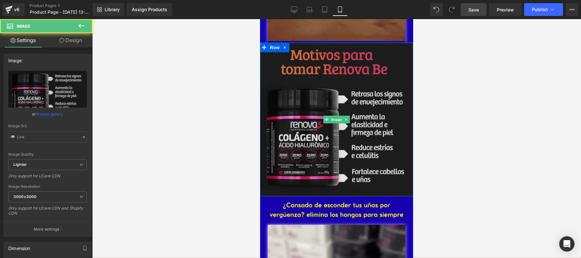
type input "[URL][DOMAIN_NAME]"
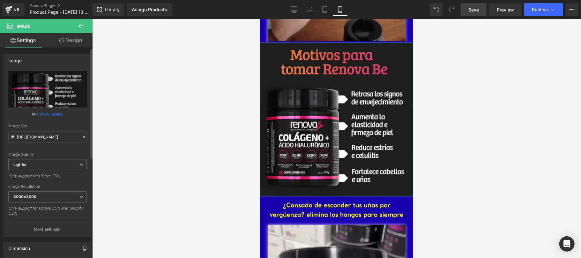
click at [50, 116] on link "Browse gallery" at bounding box center [49, 114] width 27 height 11
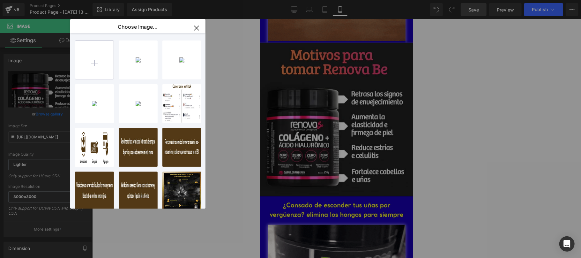
click at [95, 66] on input "file" at bounding box center [94, 60] width 38 height 38
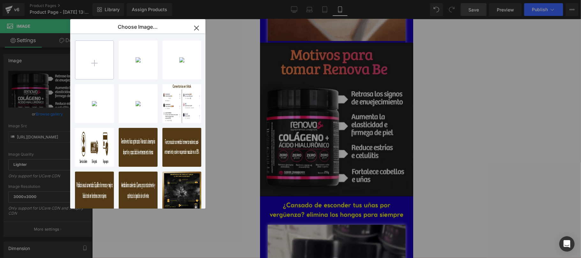
type input "C:\fakepath\MEDINAIL3.jpg"
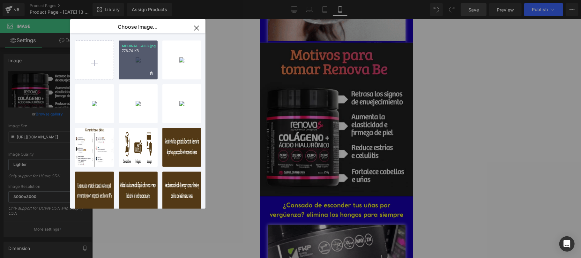
click at [135, 73] on div "MEDINAI...AIL3.jpg 776.74 KB" at bounding box center [138, 60] width 39 height 39
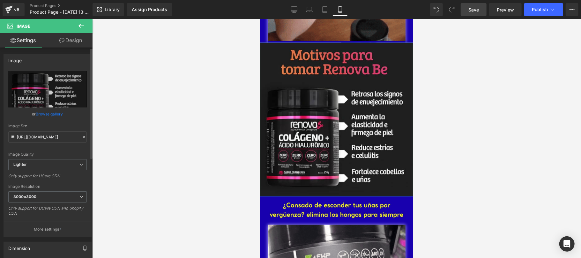
click at [43, 114] on link "Browse gallery" at bounding box center [49, 114] width 27 height 11
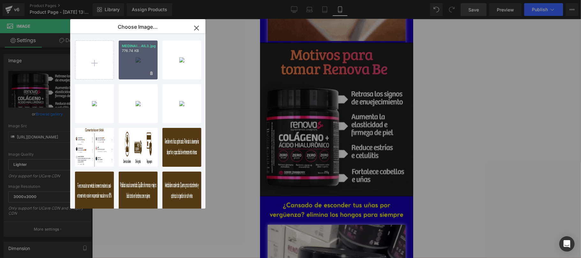
click at [126, 74] on div "MEDINAI...AIL3.jpg 776.74 KB" at bounding box center [138, 60] width 39 height 39
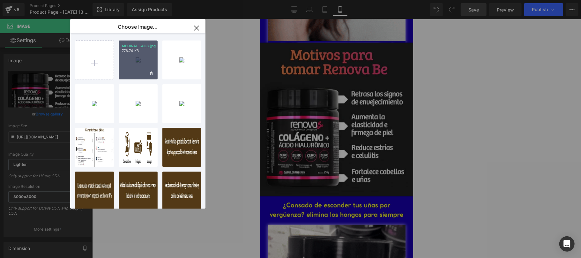
type input "[URL][DOMAIN_NAME]"
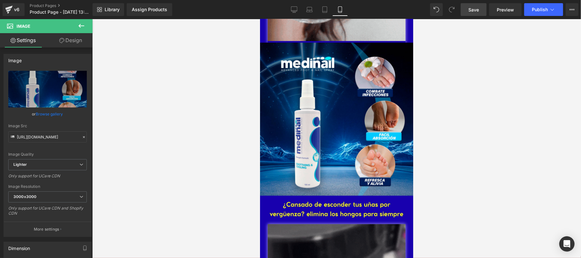
click at [526, 120] on div at bounding box center [336, 138] width 489 height 239
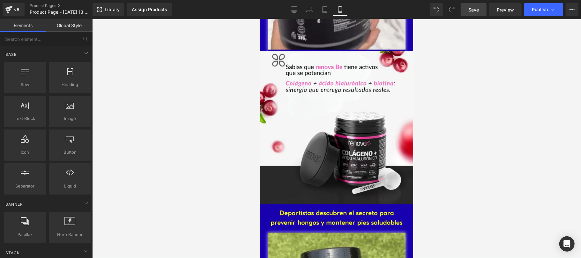
scroll to position [773, 0]
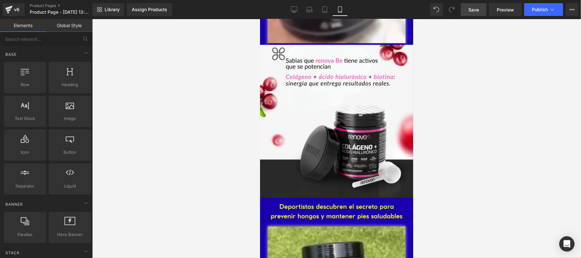
click at [453, 125] on div at bounding box center [336, 138] width 489 height 239
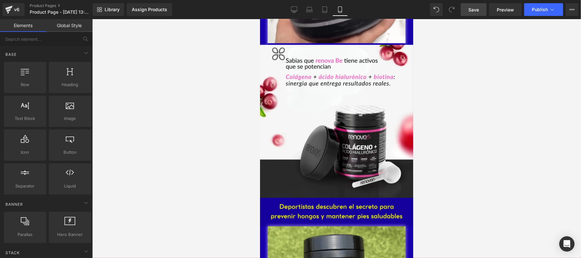
click at [340, 198] on div "Image" at bounding box center [336, 212] width 153 height 28
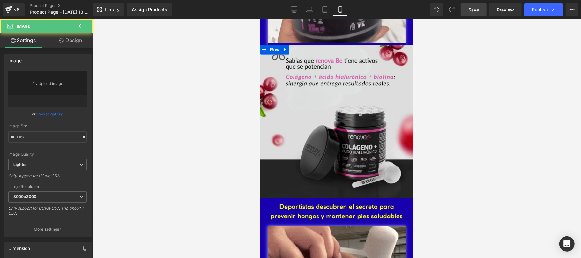
type input "[URL][DOMAIN_NAME]"
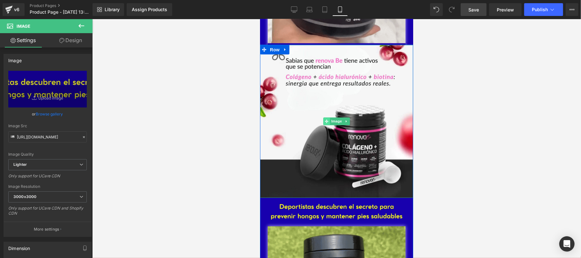
click at [308, 139] on img at bounding box center [336, 121] width 153 height 153
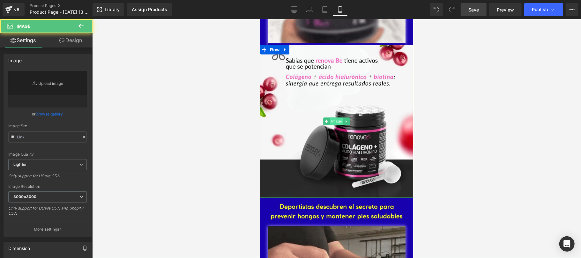
type input "[URL][DOMAIN_NAME]"
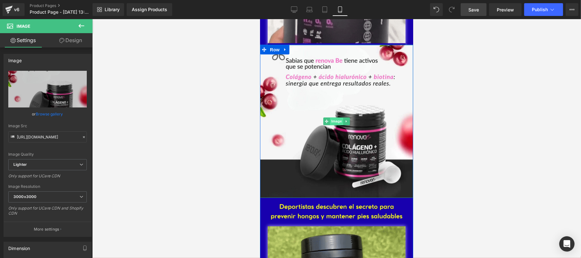
click at [331, 117] on span "Image" at bounding box center [336, 121] width 13 height 8
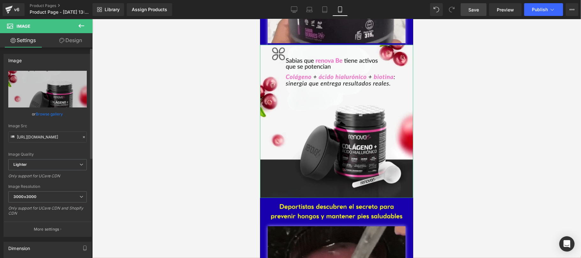
click at [44, 114] on link "Browse gallery" at bounding box center [49, 114] width 27 height 11
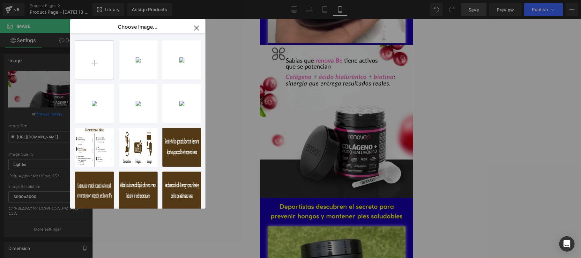
click at [100, 64] on input "file" at bounding box center [94, 60] width 38 height 38
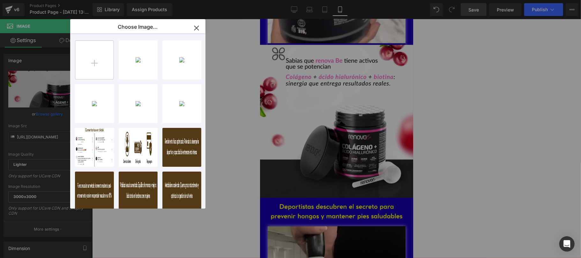
type input "C:\fakepath\MEDINAIL2.jpg"
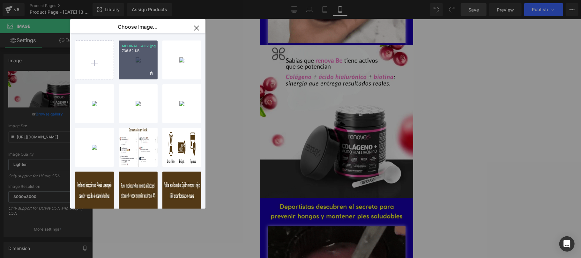
click at [132, 72] on div "MEDINAI...AIL2.jpg 736.52 KB" at bounding box center [138, 60] width 39 height 39
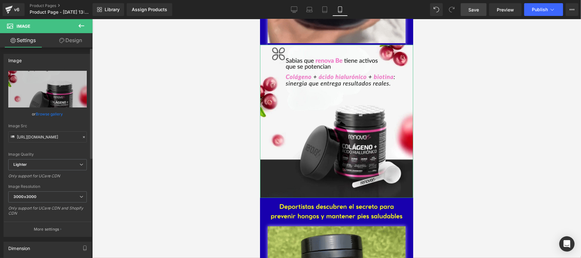
click at [53, 116] on link "Browse gallery" at bounding box center [49, 114] width 27 height 11
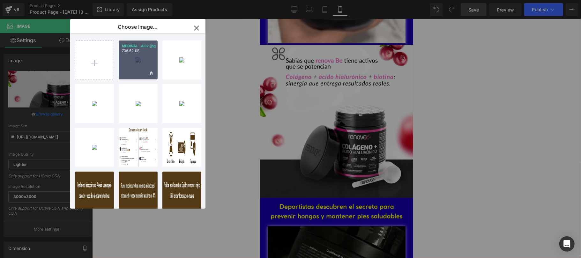
click at [132, 75] on div "MEDINAI...AIL2.jpg 736.52 KB" at bounding box center [138, 60] width 39 height 39
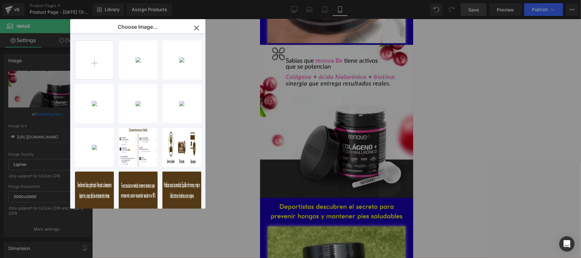
type input "[URL][DOMAIN_NAME]"
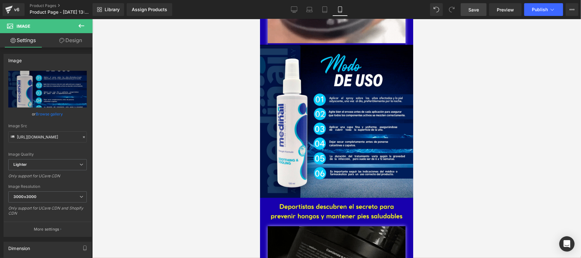
click at [545, 99] on div at bounding box center [336, 138] width 489 height 239
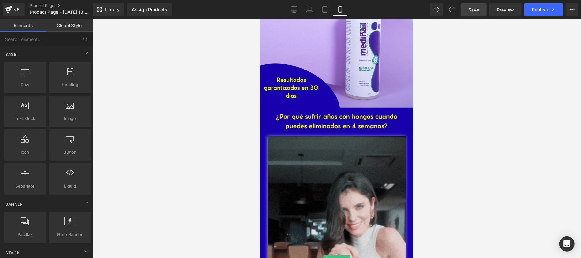
scroll to position [227, 0]
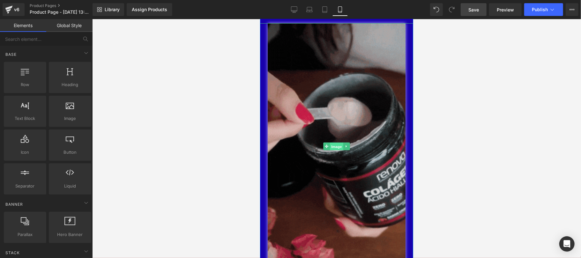
click at [333, 143] on span "Image" at bounding box center [336, 147] width 13 height 8
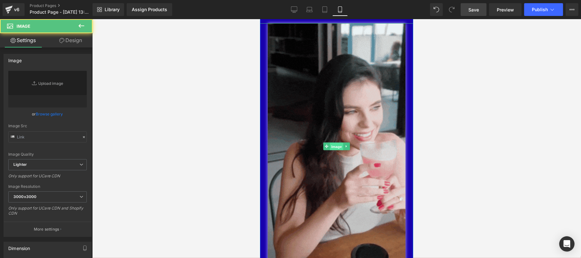
type input "[URL][DOMAIN_NAME]"
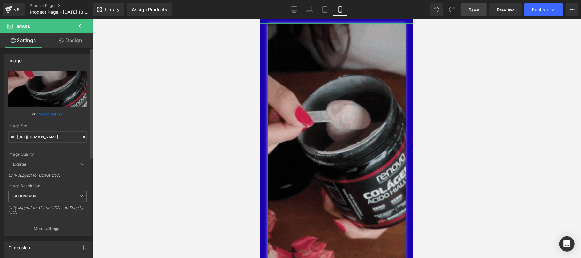
click at [82, 136] on icon at bounding box center [84, 137] width 4 height 4
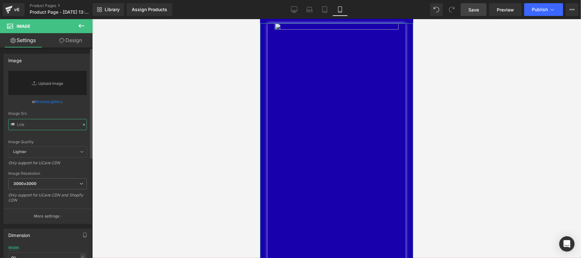
click at [51, 125] on input "text" at bounding box center [47, 124] width 79 height 11
paste input "[URL][DOMAIN_NAME]"
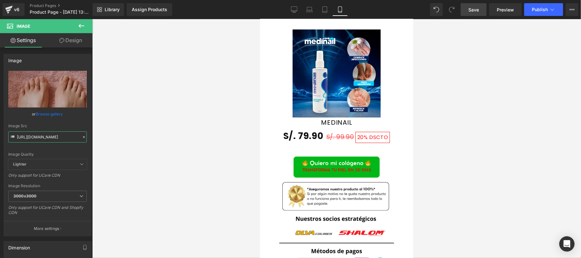
scroll to position [1027, 0]
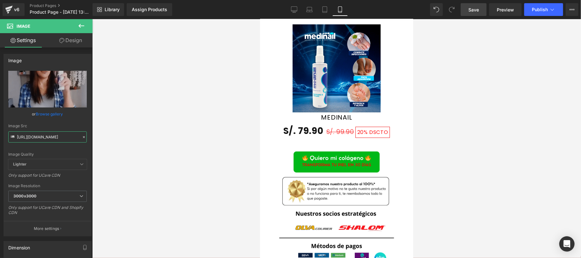
type input "[URL][DOMAIN_NAME]"
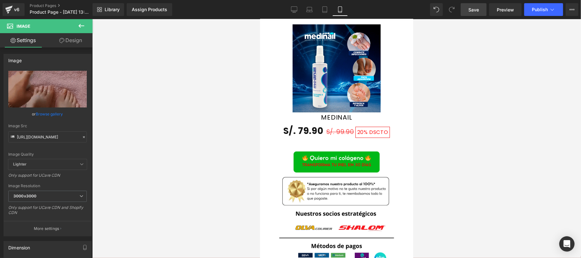
click at [477, 5] on link "Save" at bounding box center [474, 9] width 26 height 13
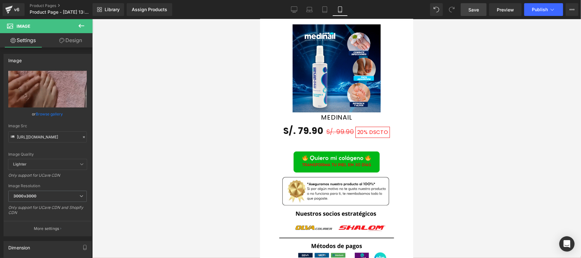
scroll to position [0, 0]
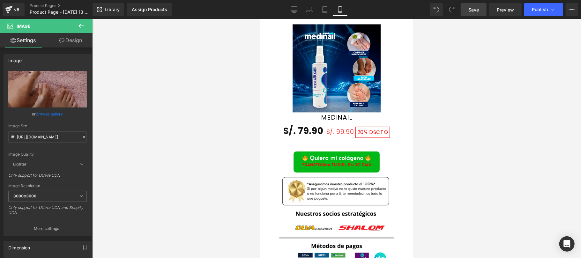
click at [464, 19] on div "Library Assign Products Product Preview No product match your search. Please tr…" at bounding box center [337, 9] width 489 height 19
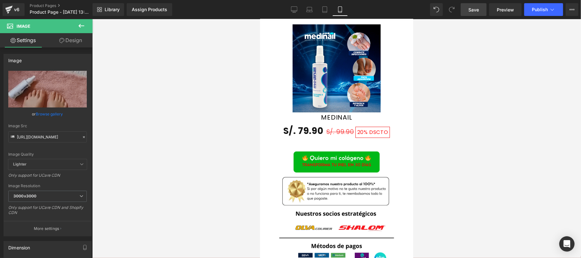
click at [470, 12] on span "Save" at bounding box center [474, 9] width 11 height 7
